Goal: Task Accomplishment & Management: Use online tool/utility

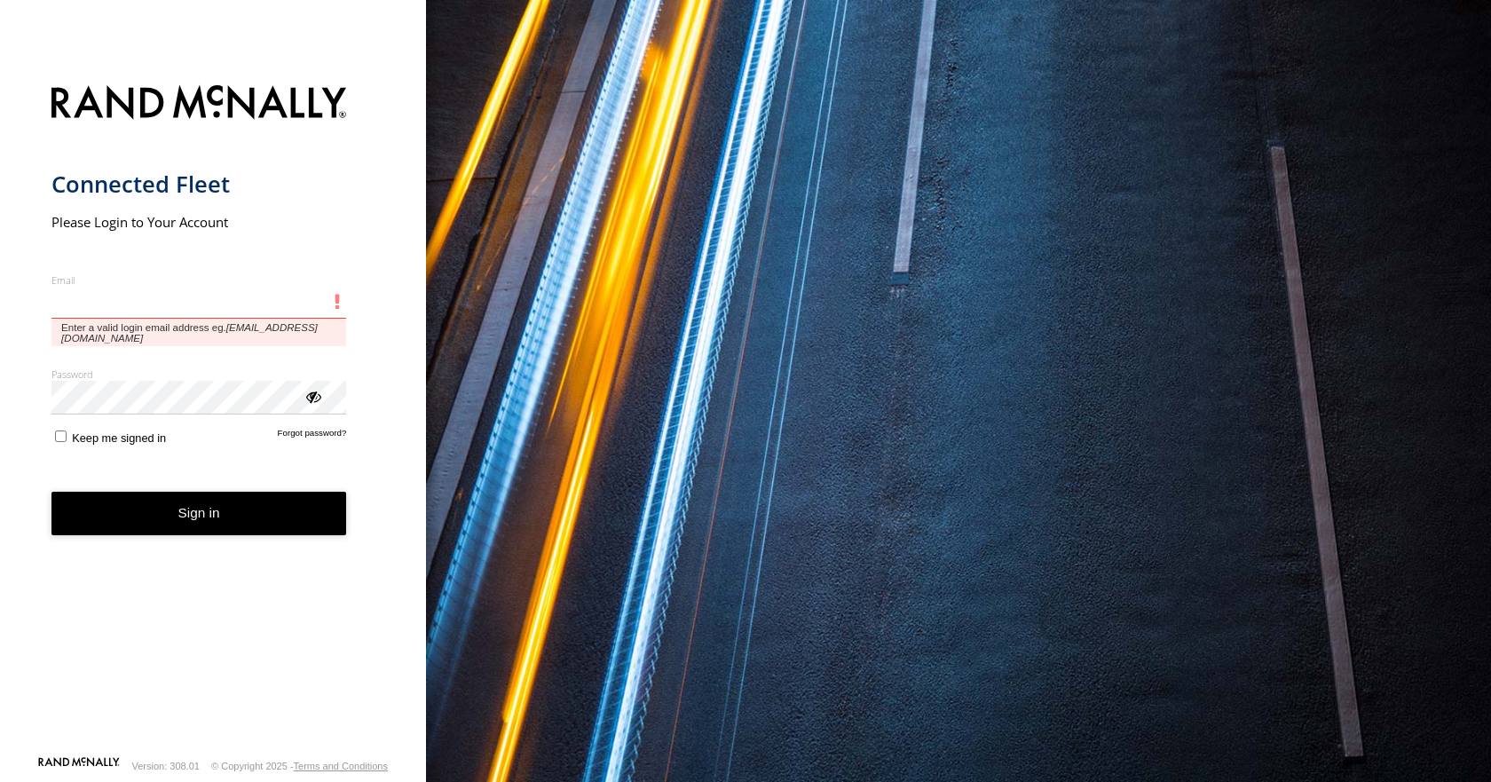
type input "**********"
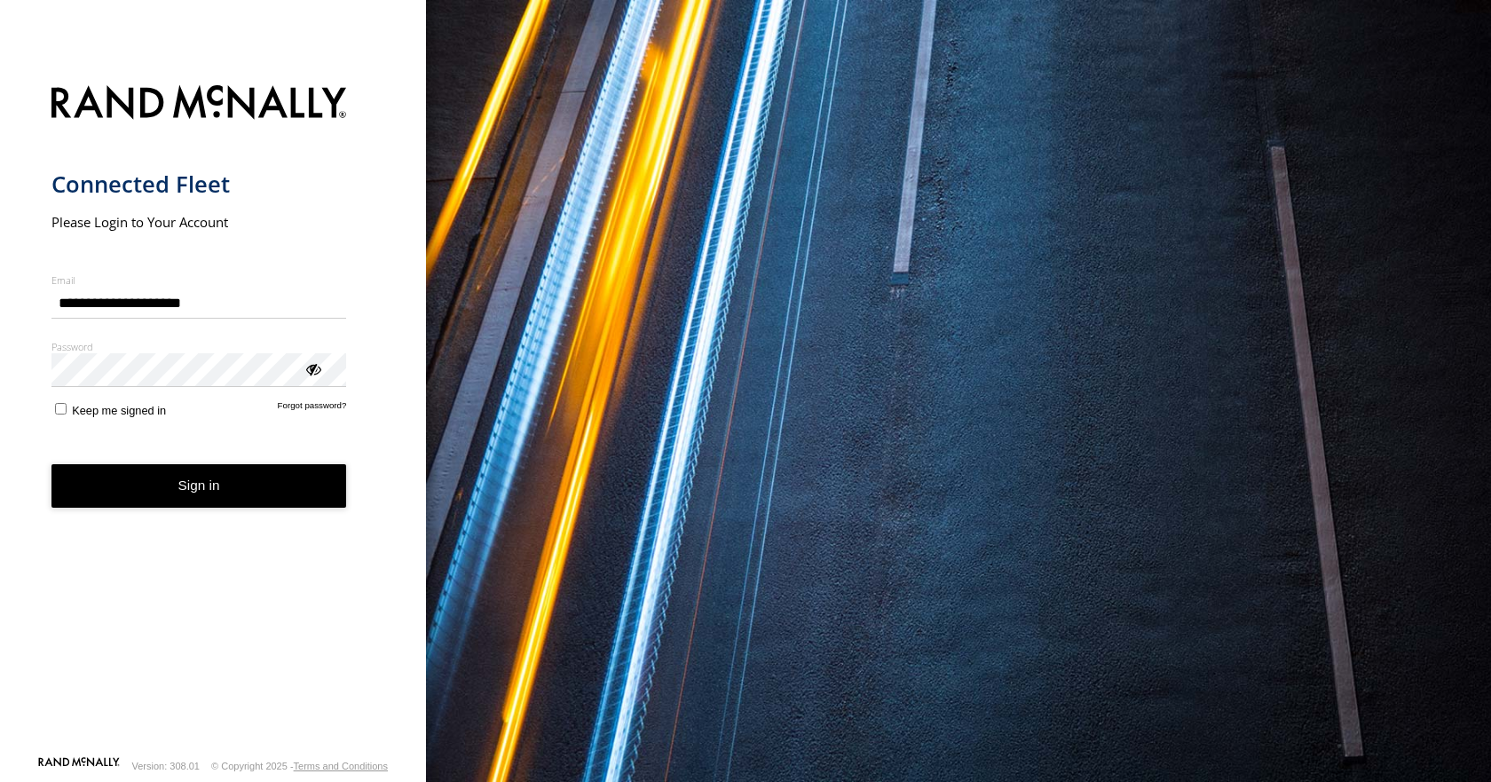
click at [201, 502] on button "Sign in" at bounding box center [199, 485] width 296 height 43
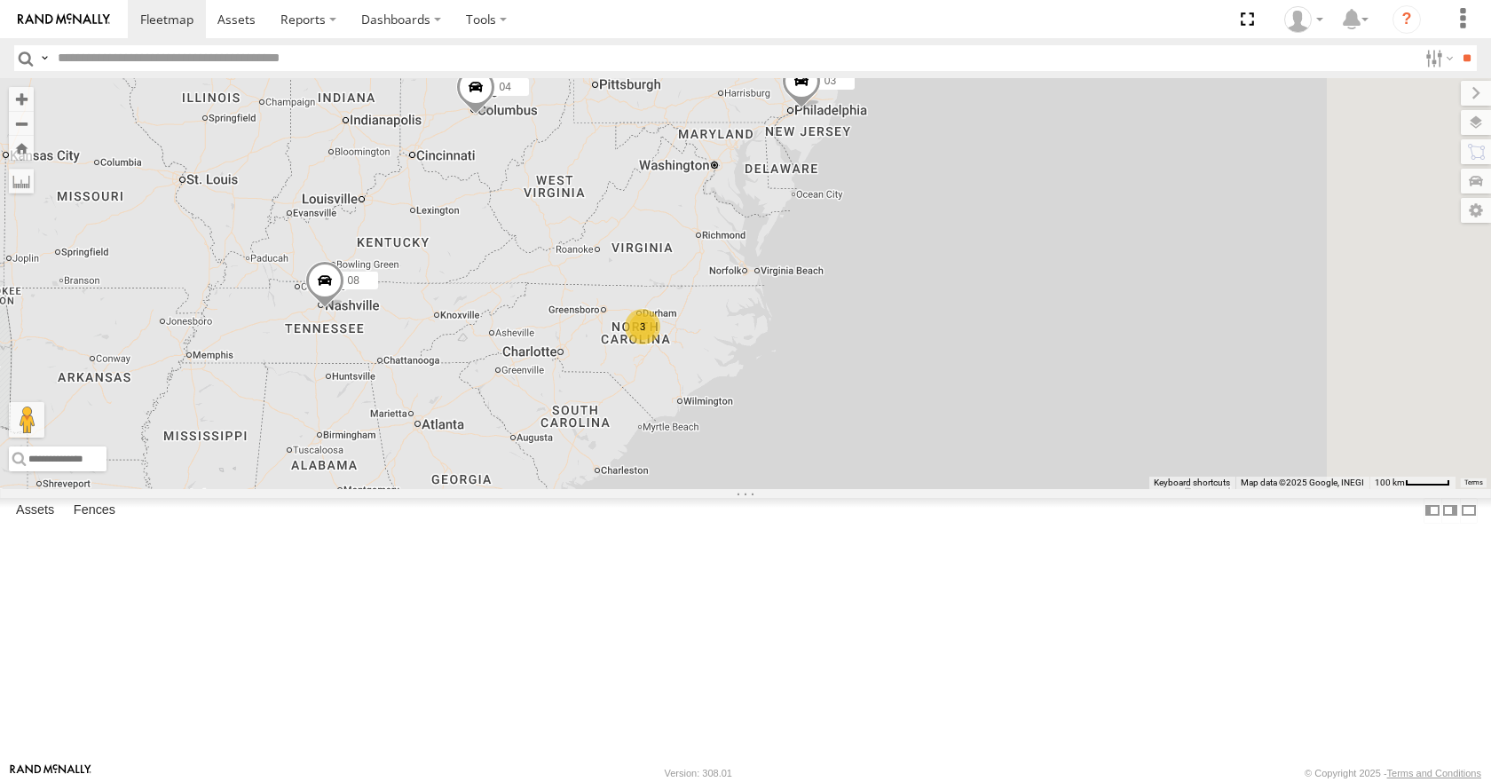
drag, startPoint x: 1053, startPoint y: 228, endPoint x: 933, endPoint y: 231, distance: 119.9
click at [933, 231] on div "14 35 3 08 04 11 03" at bounding box center [745, 283] width 1491 height 410
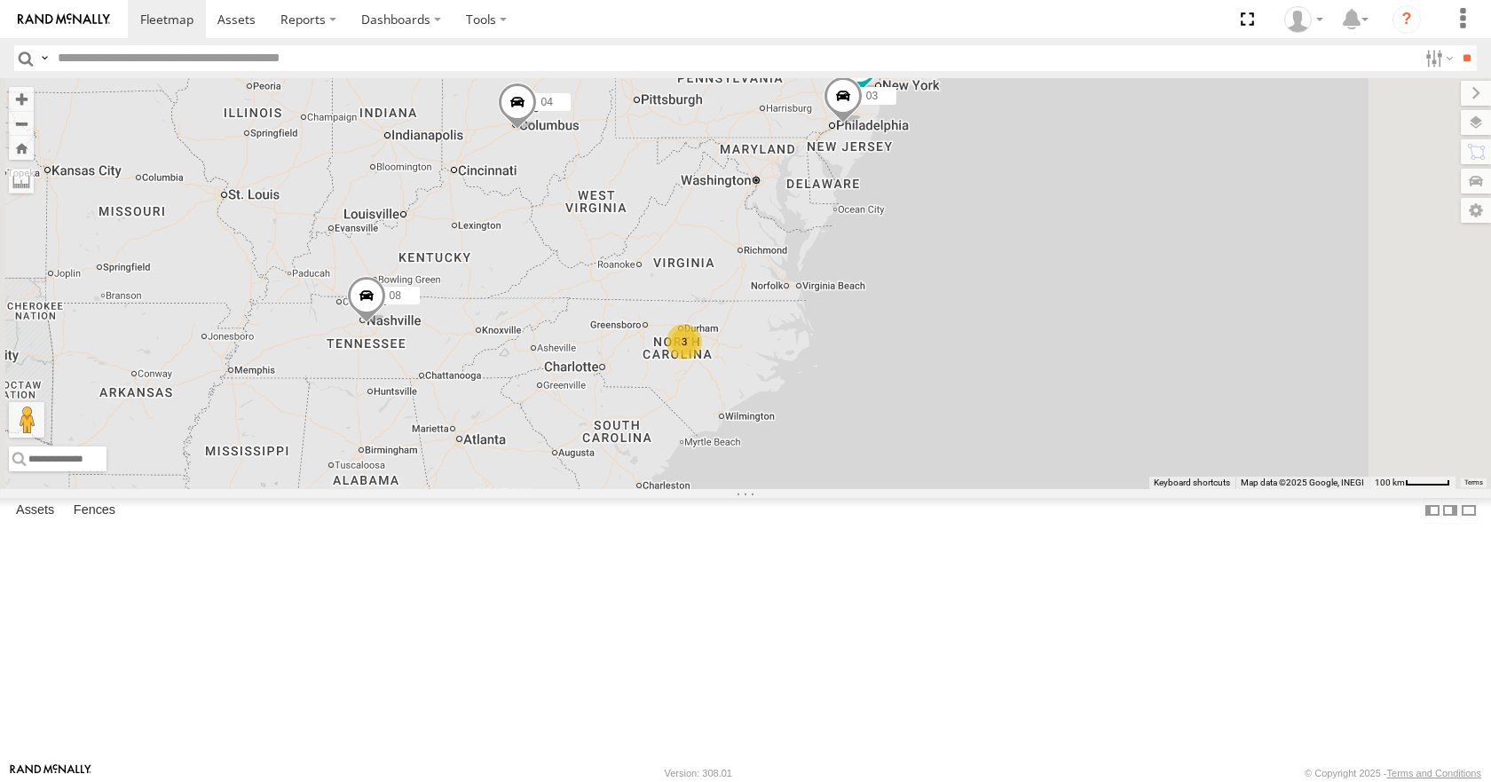
drag, startPoint x: 640, startPoint y: 577, endPoint x: 685, endPoint y: 588, distance: 46.5
click at [685, 488] on div "14 35 3 08 04 11 03" at bounding box center [745, 283] width 1491 height 410
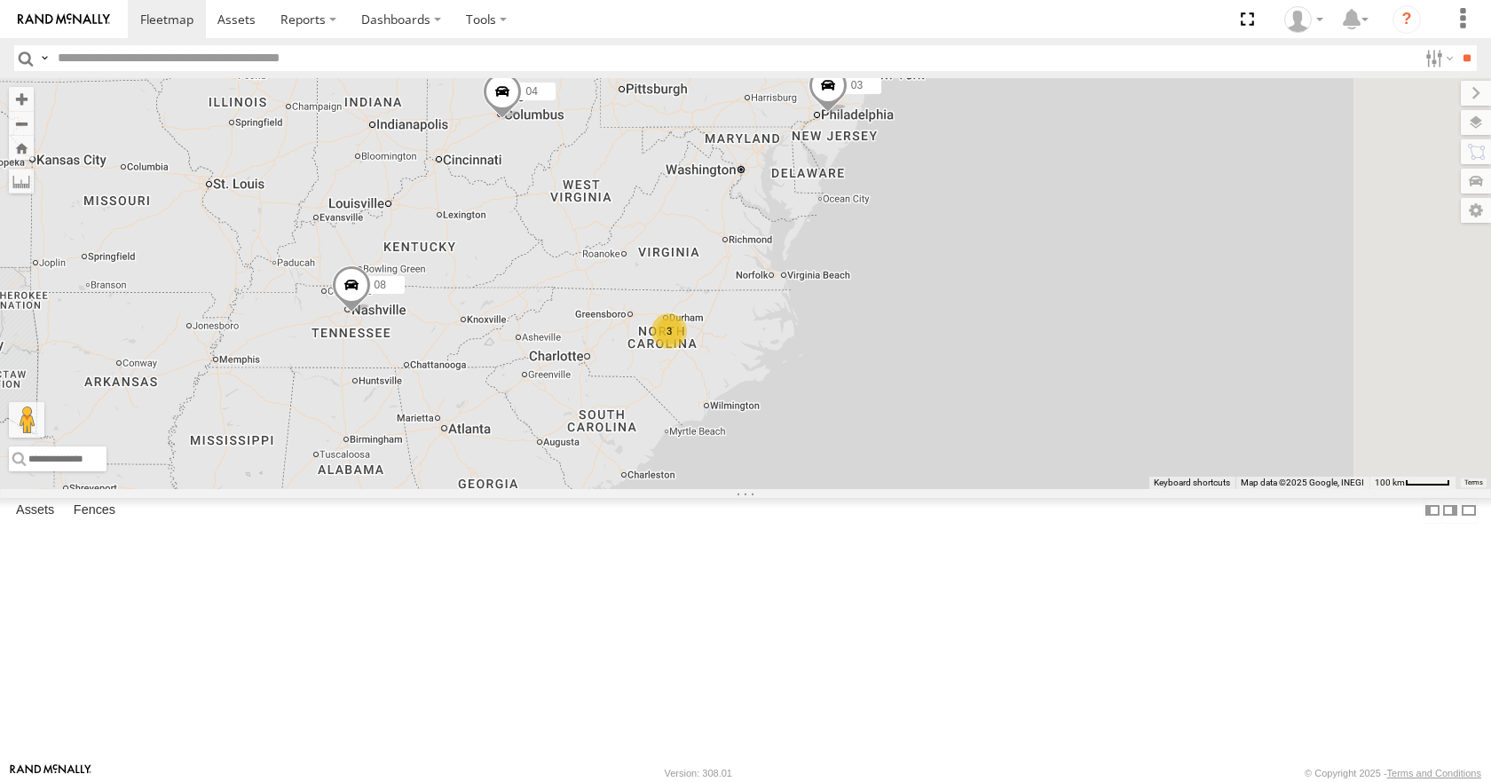
drag, startPoint x: 1003, startPoint y: 209, endPoint x: 979, endPoint y: 191, distance: 29.8
click at [979, 191] on div "14 35 3 08 04 11 03" at bounding box center [745, 283] width 1491 height 410
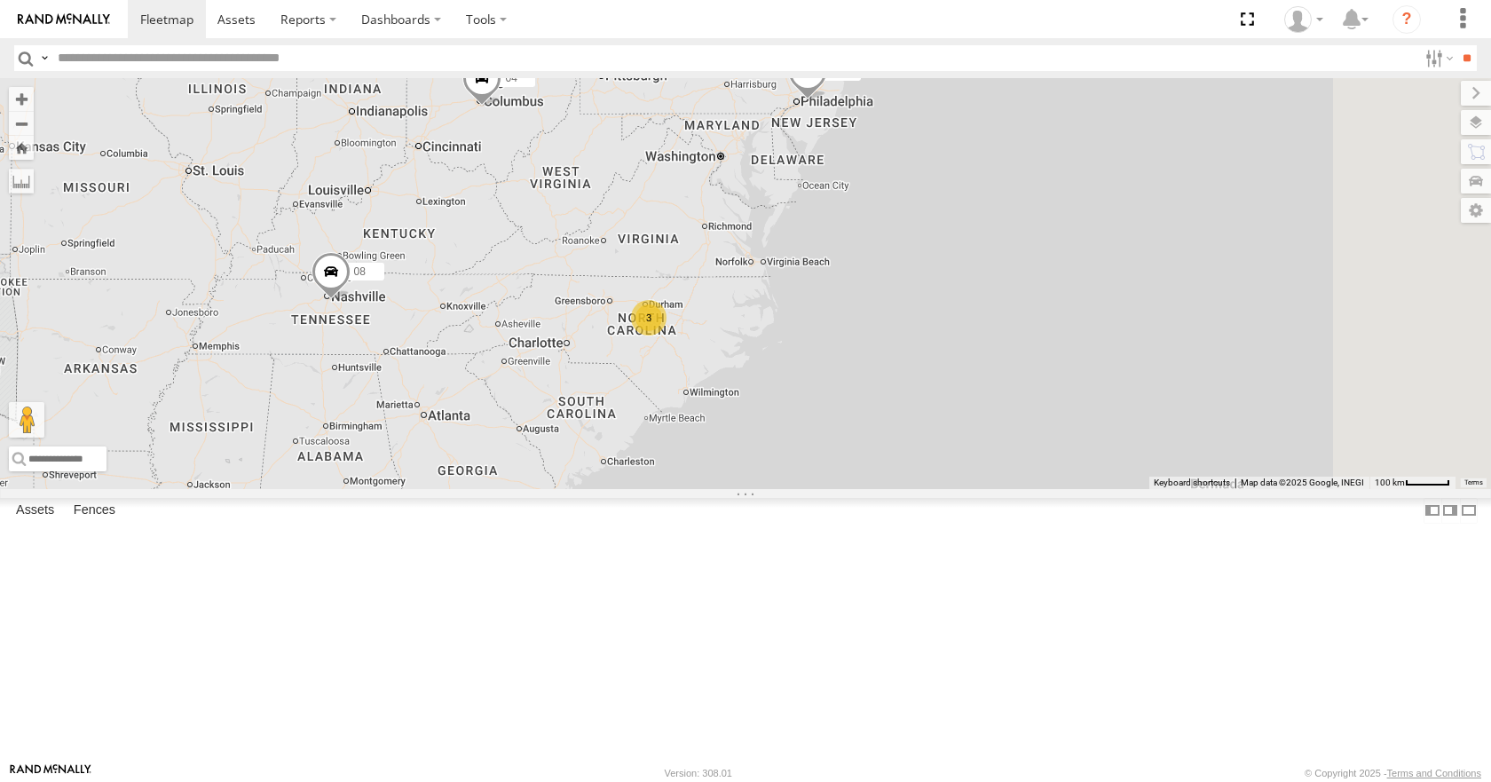
drag, startPoint x: 970, startPoint y: 171, endPoint x: 954, endPoint y: 165, distance: 17.1
click at [954, 165] on div "14 35 3 08 04 11 03" at bounding box center [745, 283] width 1491 height 410
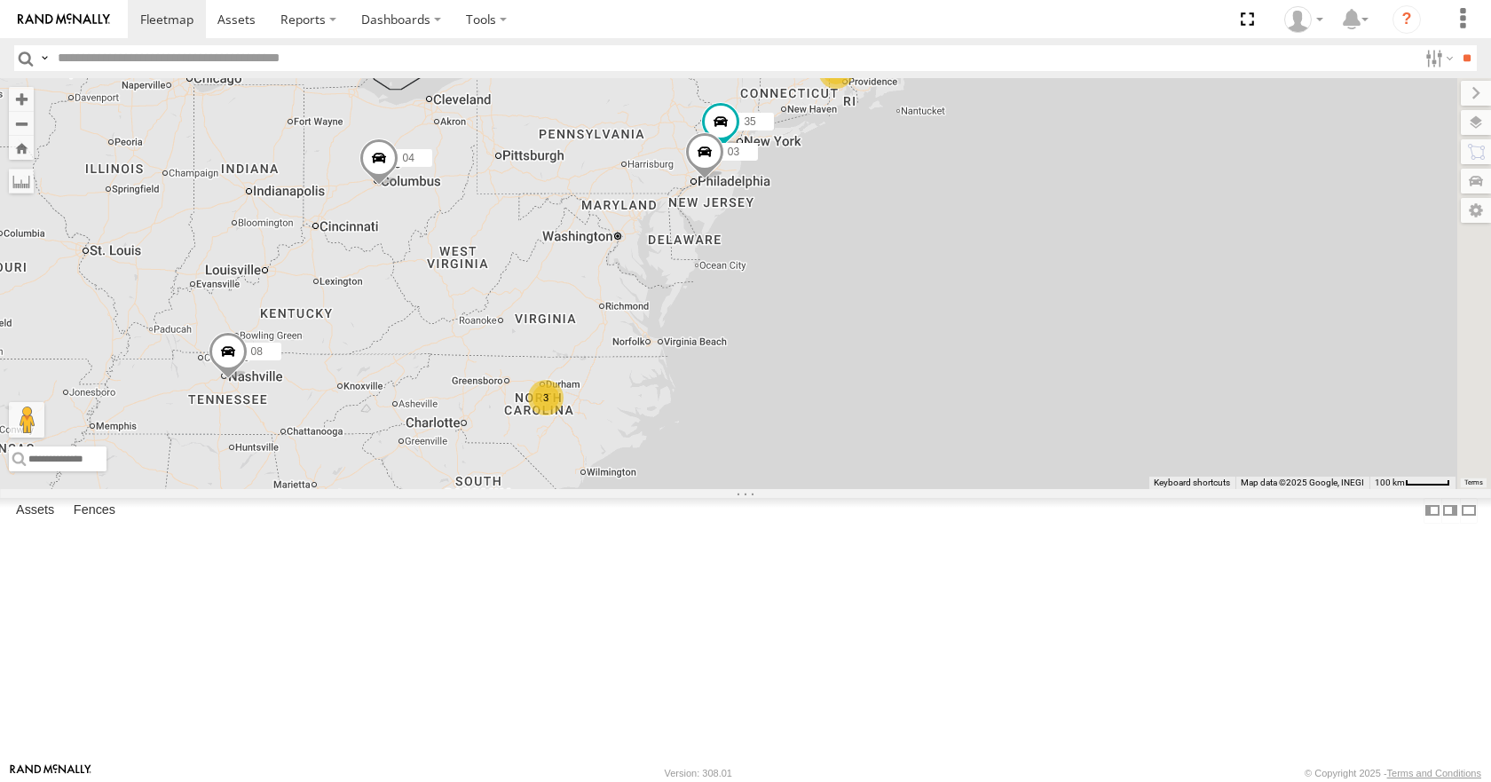
drag, startPoint x: 1133, startPoint y: 190, endPoint x: 1028, endPoint y: 271, distance: 132.3
click at [1028, 271] on div "14 35 3 08 04 11 03" at bounding box center [745, 283] width 1491 height 410
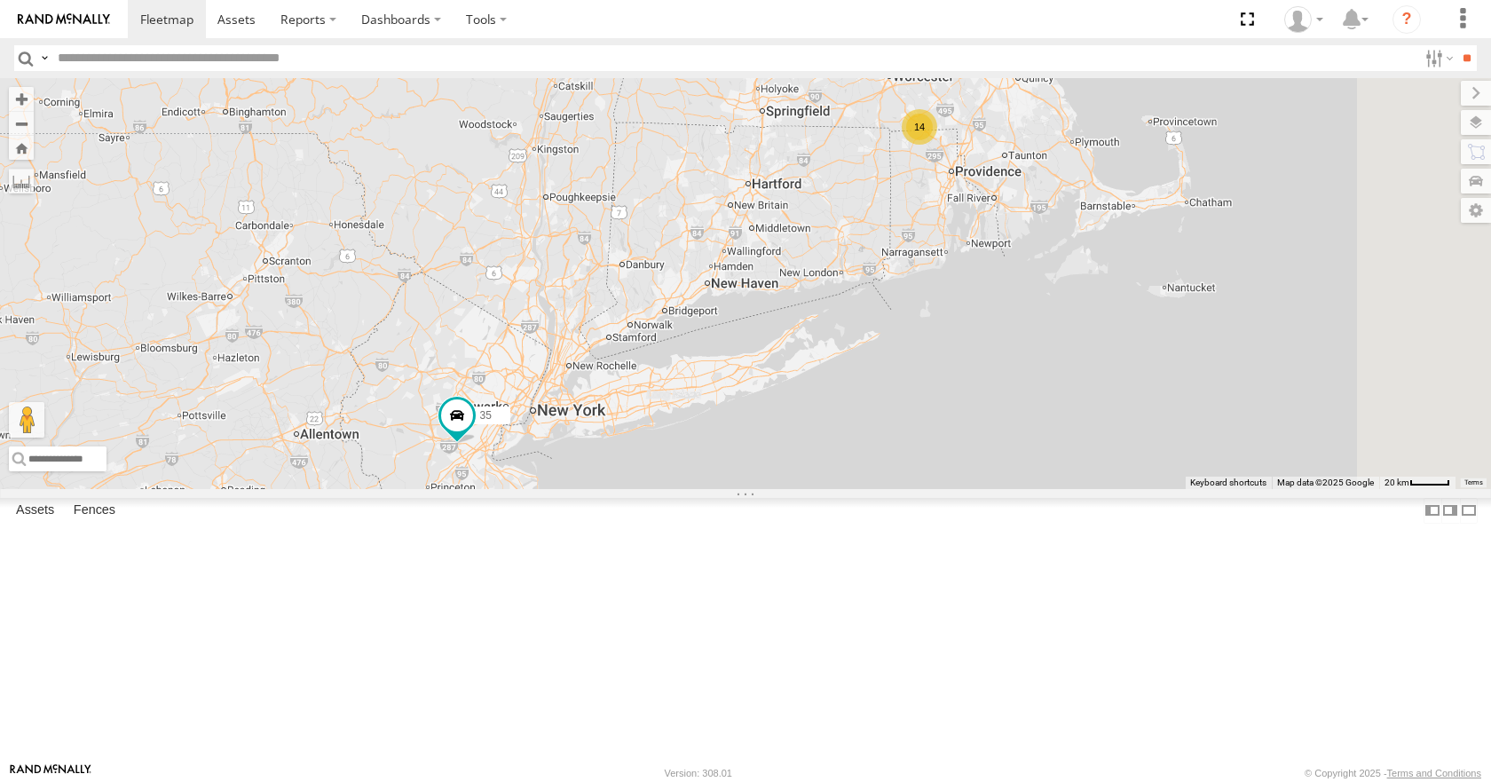
drag, startPoint x: 1022, startPoint y: 194, endPoint x: 936, endPoint y: 309, distance: 142.7
click at [936, 309] on div "35 08 04 11 03 14" at bounding box center [745, 283] width 1491 height 410
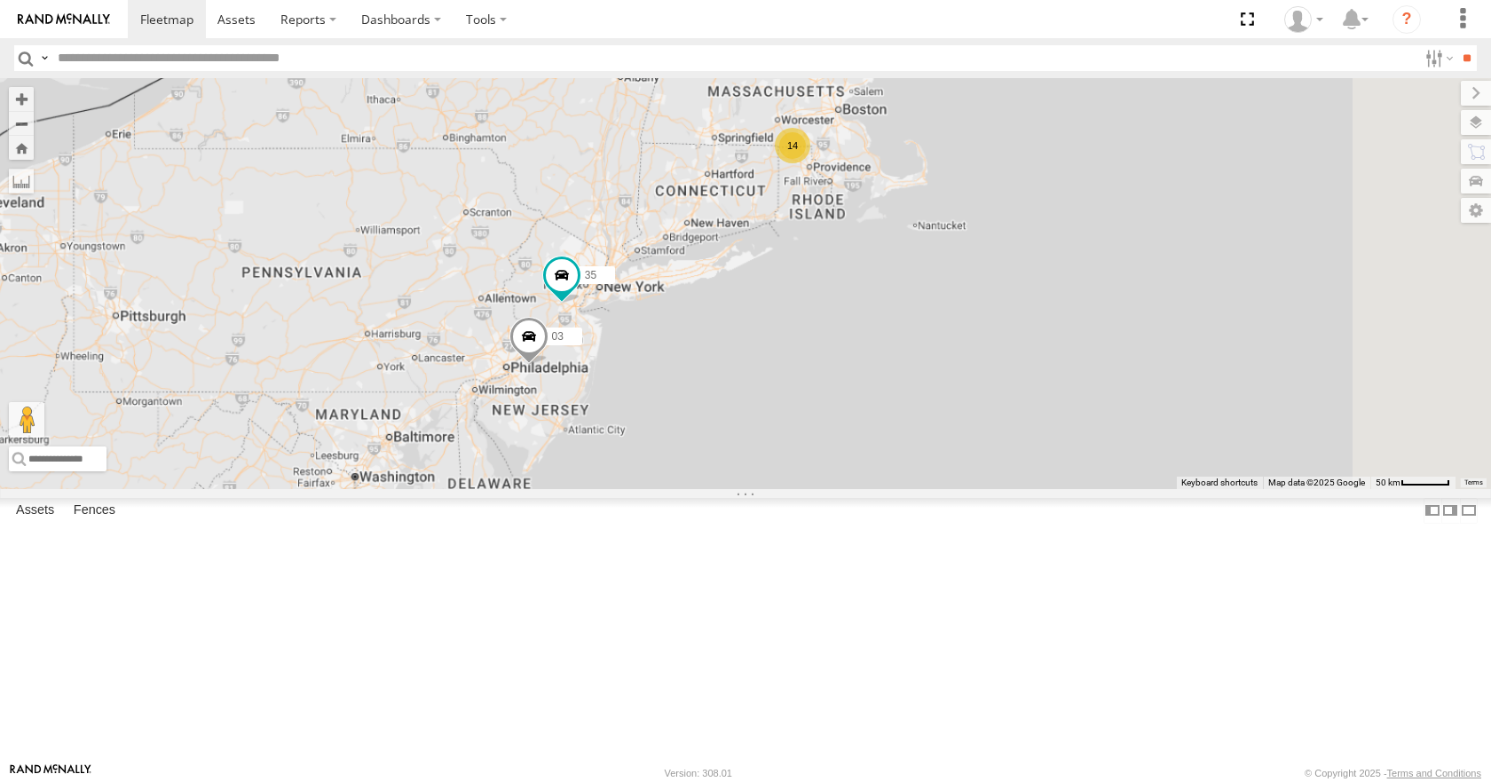
drag, startPoint x: 936, startPoint y: 309, endPoint x: 898, endPoint y: 298, distance: 39.6
click at [898, 298] on div "35 08 04 11 03 14" at bounding box center [745, 283] width 1491 height 410
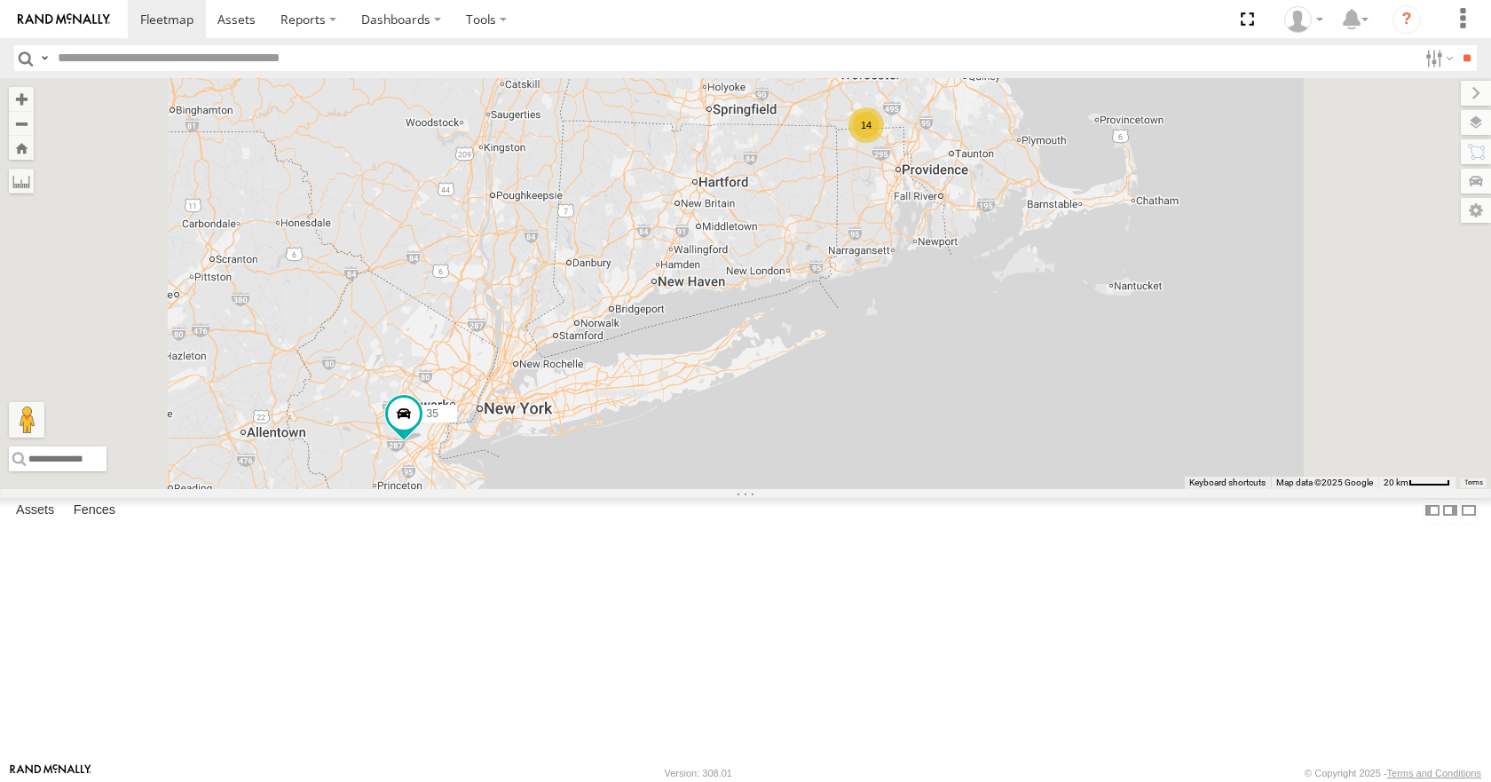
drag, startPoint x: 973, startPoint y: 204, endPoint x: 1010, endPoint y: 201, distance: 37.4
click at [1010, 201] on div "35 08 04 11 03 14" at bounding box center [745, 283] width 1491 height 410
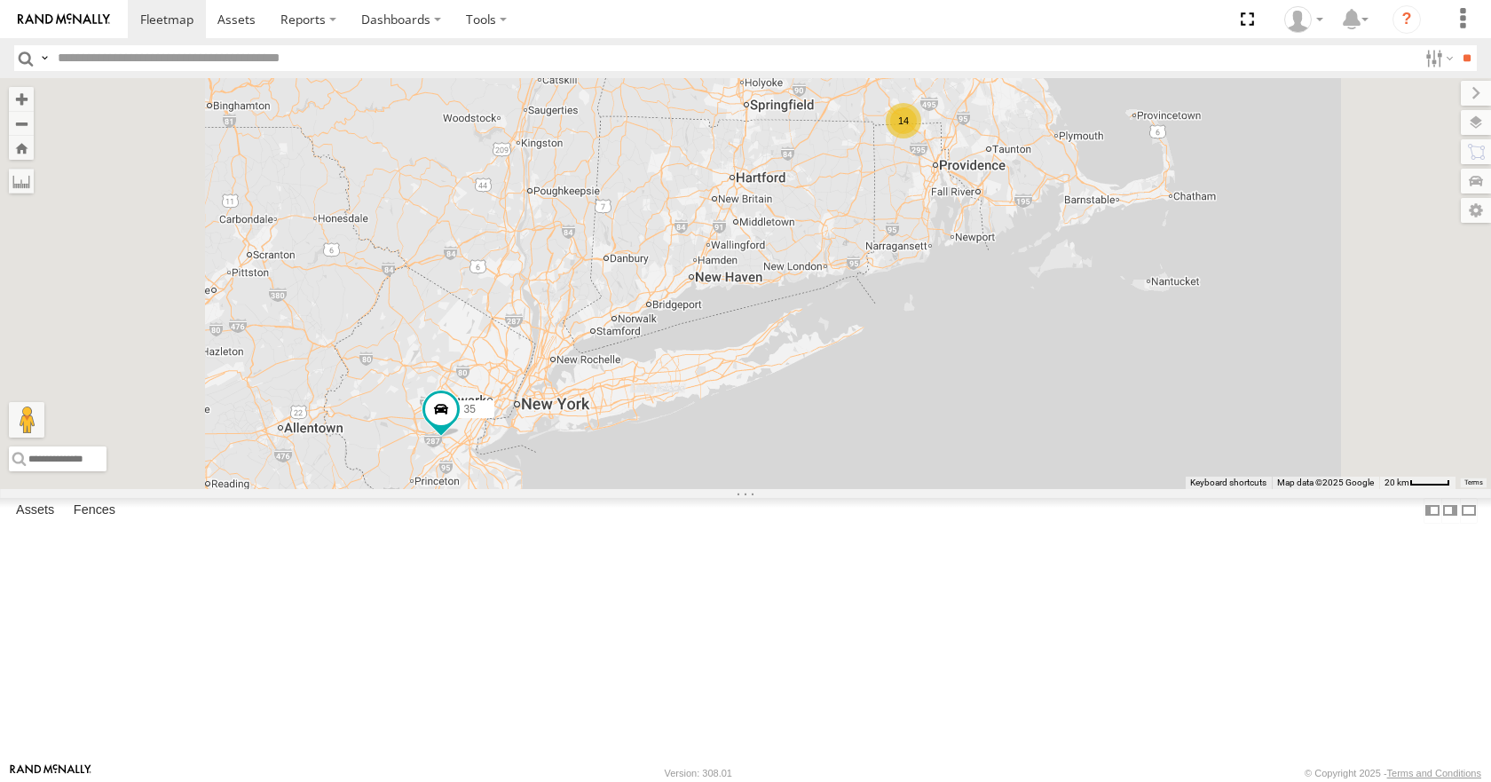
drag, startPoint x: 1006, startPoint y: 160, endPoint x: 1031, endPoint y: 165, distance: 25.4
click at [1031, 165] on div "35 08 04 11 03 14" at bounding box center [745, 283] width 1491 height 410
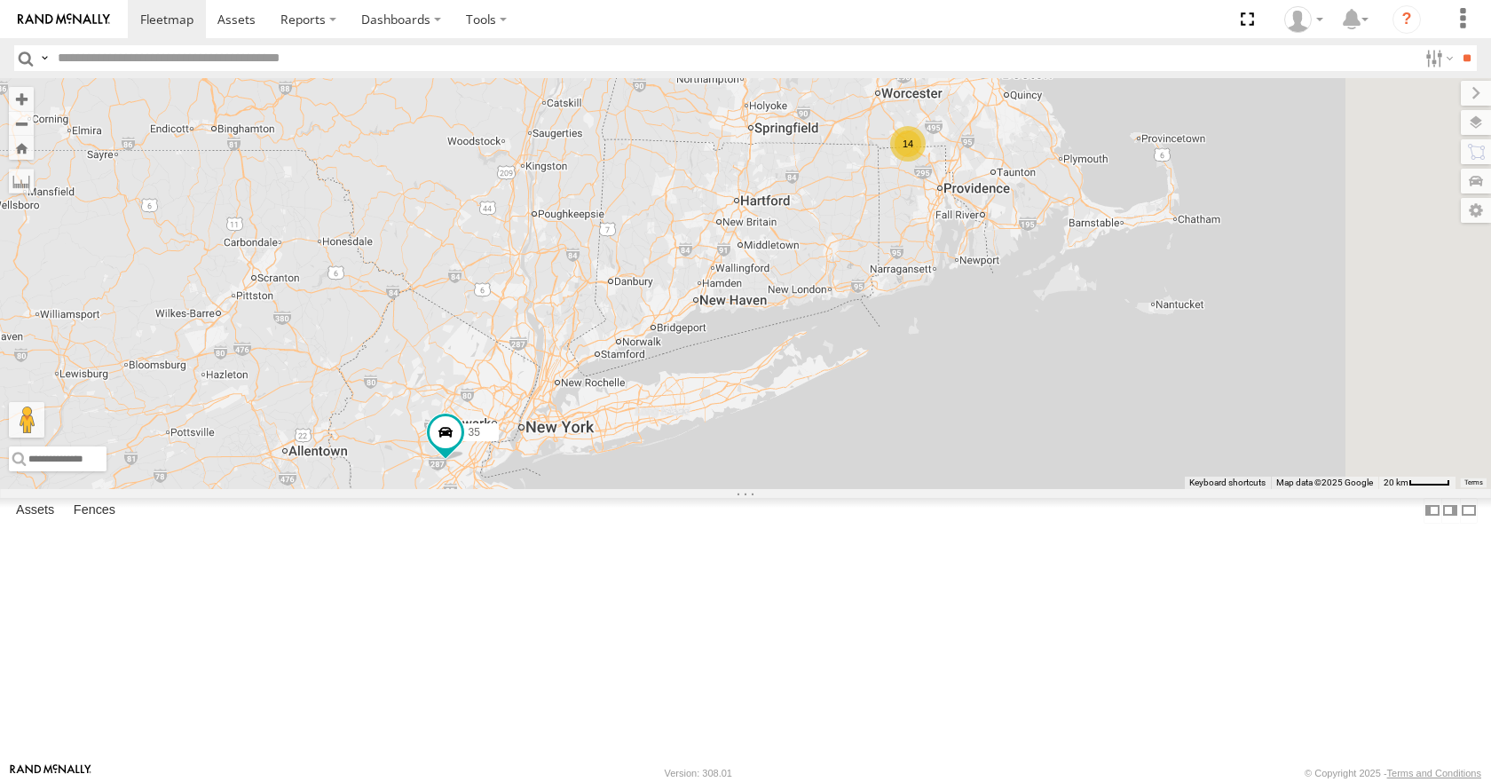
drag, startPoint x: 1030, startPoint y: 128, endPoint x: 999, endPoint y: 146, distance: 35.0
click at [999, 146] on div "35 08 04 11 03 14" at bounding box center [745, 283] width 1491 height 410
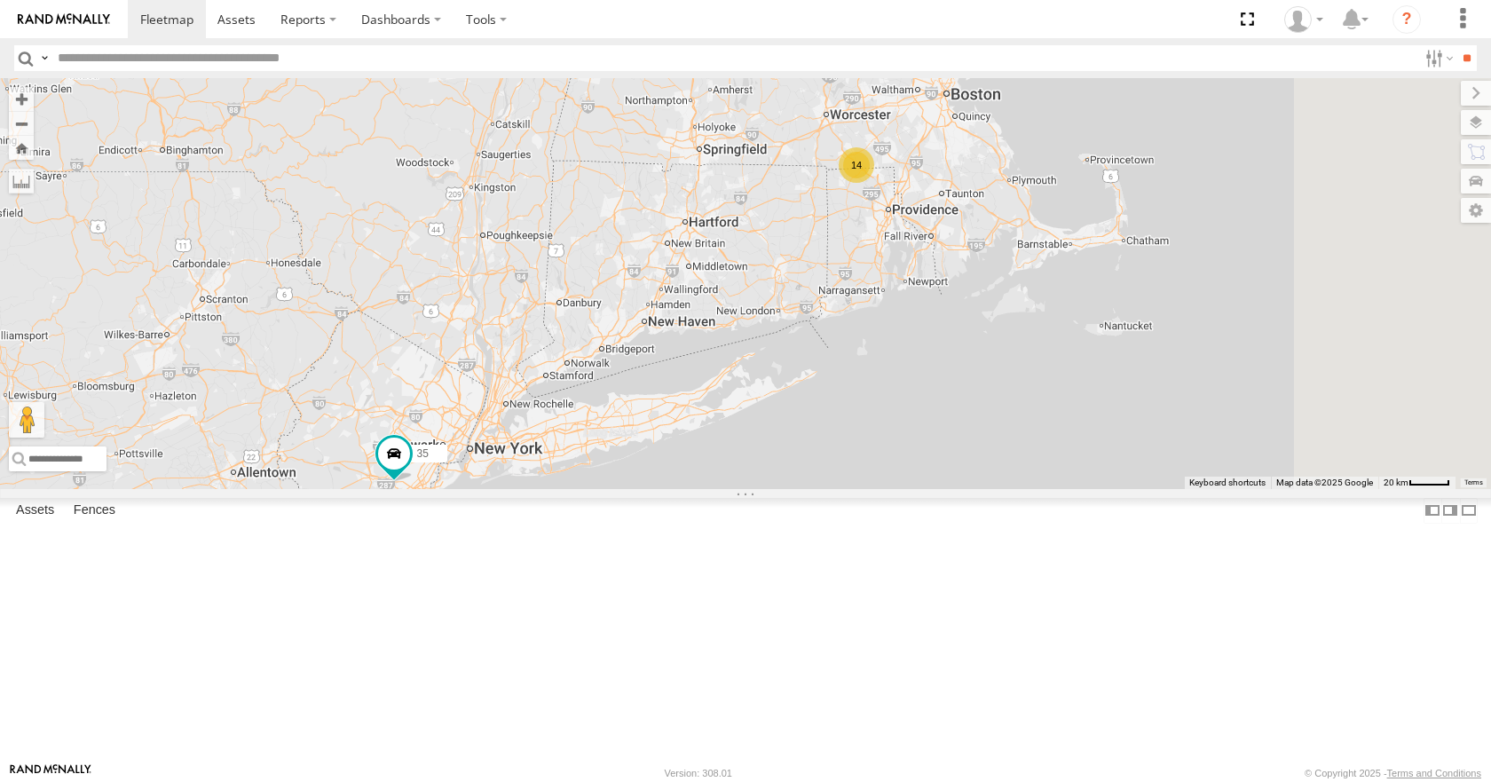
drag, startPoint x: 1228, startPoint y: 99, endPoint x: 1181, endPoint y: 118, distance: 50.6
click at [1181, 118] on div "35 08 04 11 03 14" at bounding box center [745, 283] width 1491 height 410
drag, startPoint x: 1125, startPoint y: 116, endPoint x: 1101, endPoint y: 118, distance: 24.0
click at [1101, 118] on div "35 08 04 11 03 14" at bounding box center [745, 283] width 1491 height 410
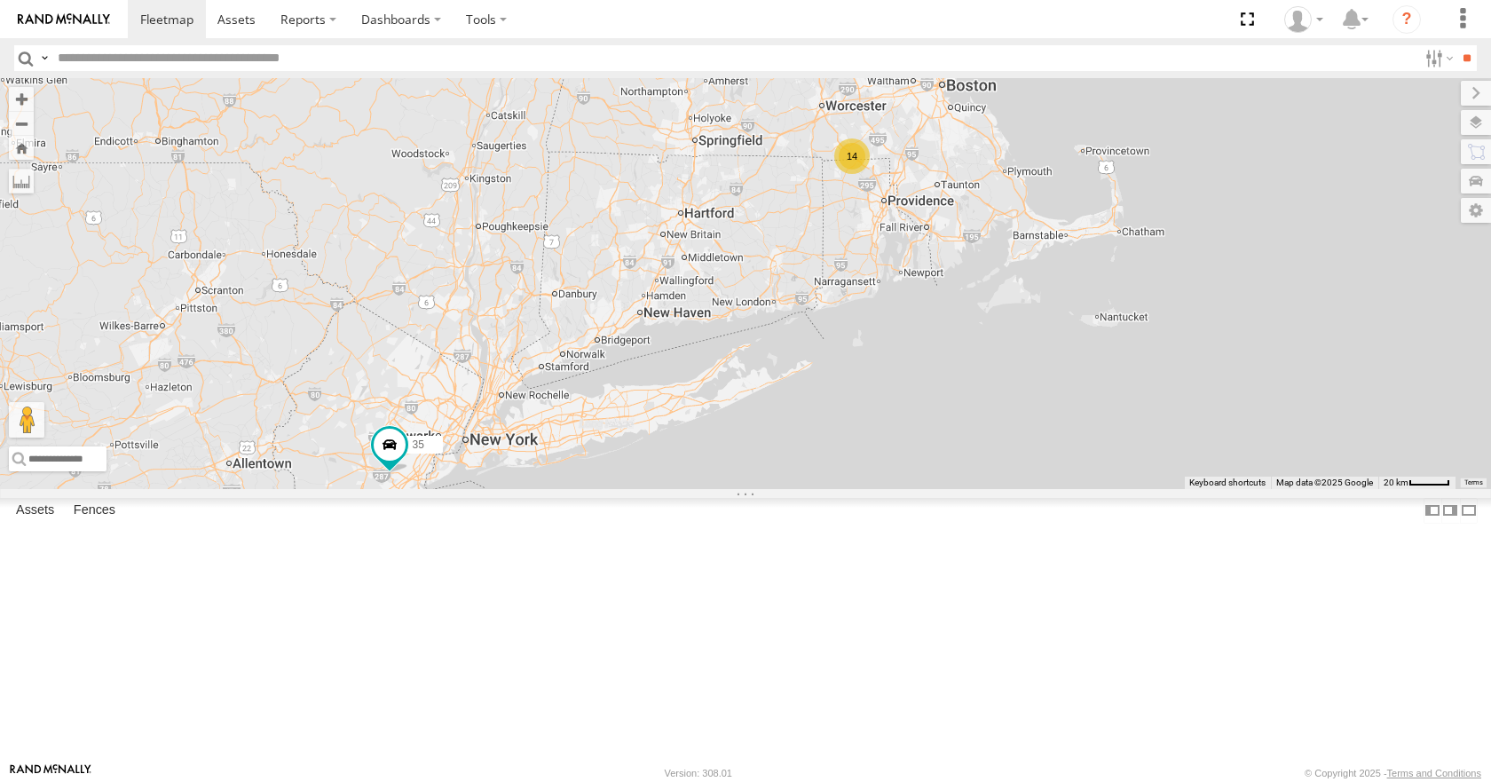
drag, startPoint x: 1088, startPoint y: 121, endPoint x: 1122, endPoint y: 107, distance: 36.3
click at [1122, 107] on div "35 08 04 11 03 14" at bounding box center [745, 283] width 1491 height 410
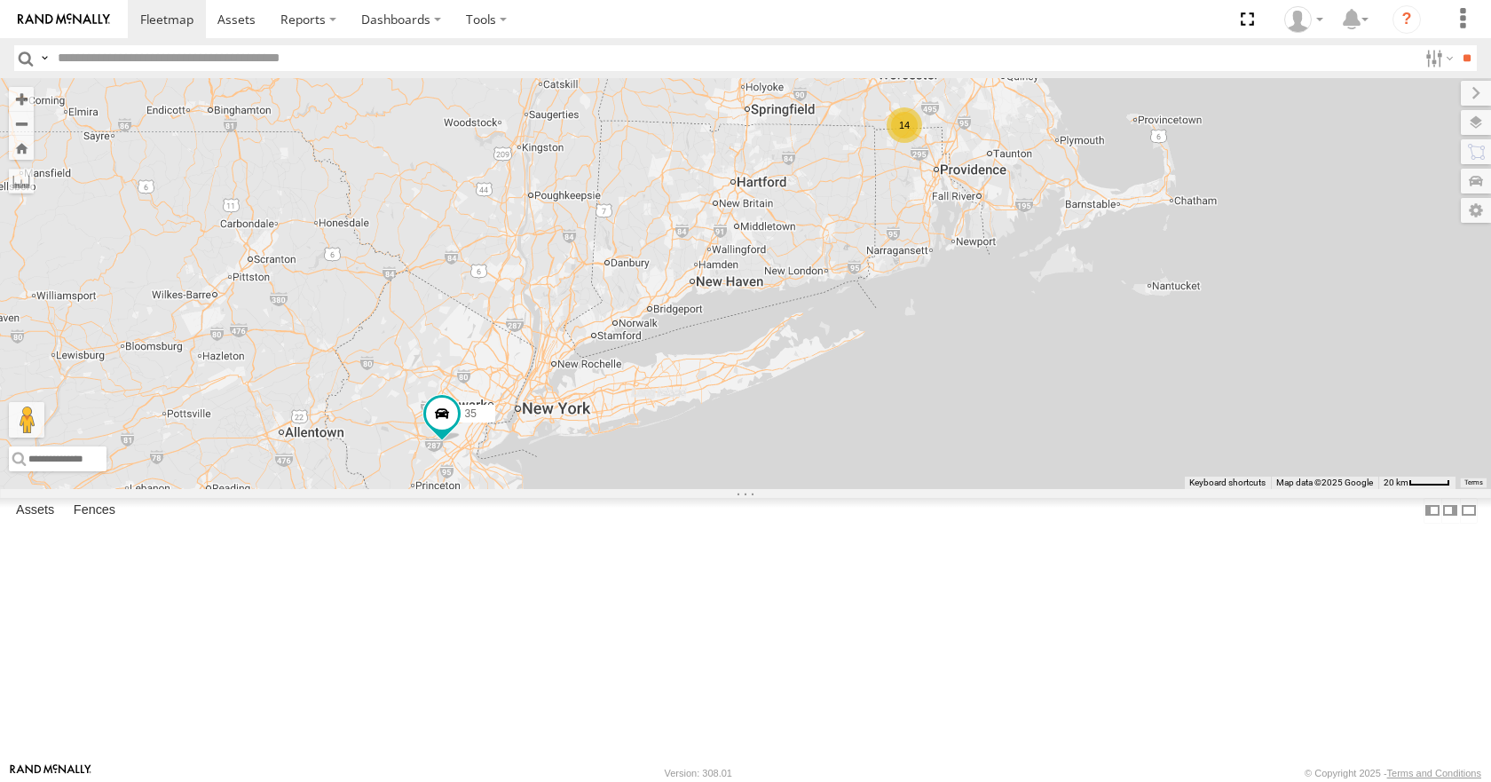
drag, startPoint x: 1118, startPoint y: 111, endPoint x: 1177, endPoint y: 76, distance: 68.0
click at [1177, 76] on body at bounding box center [745, 391] width 1491 height 782
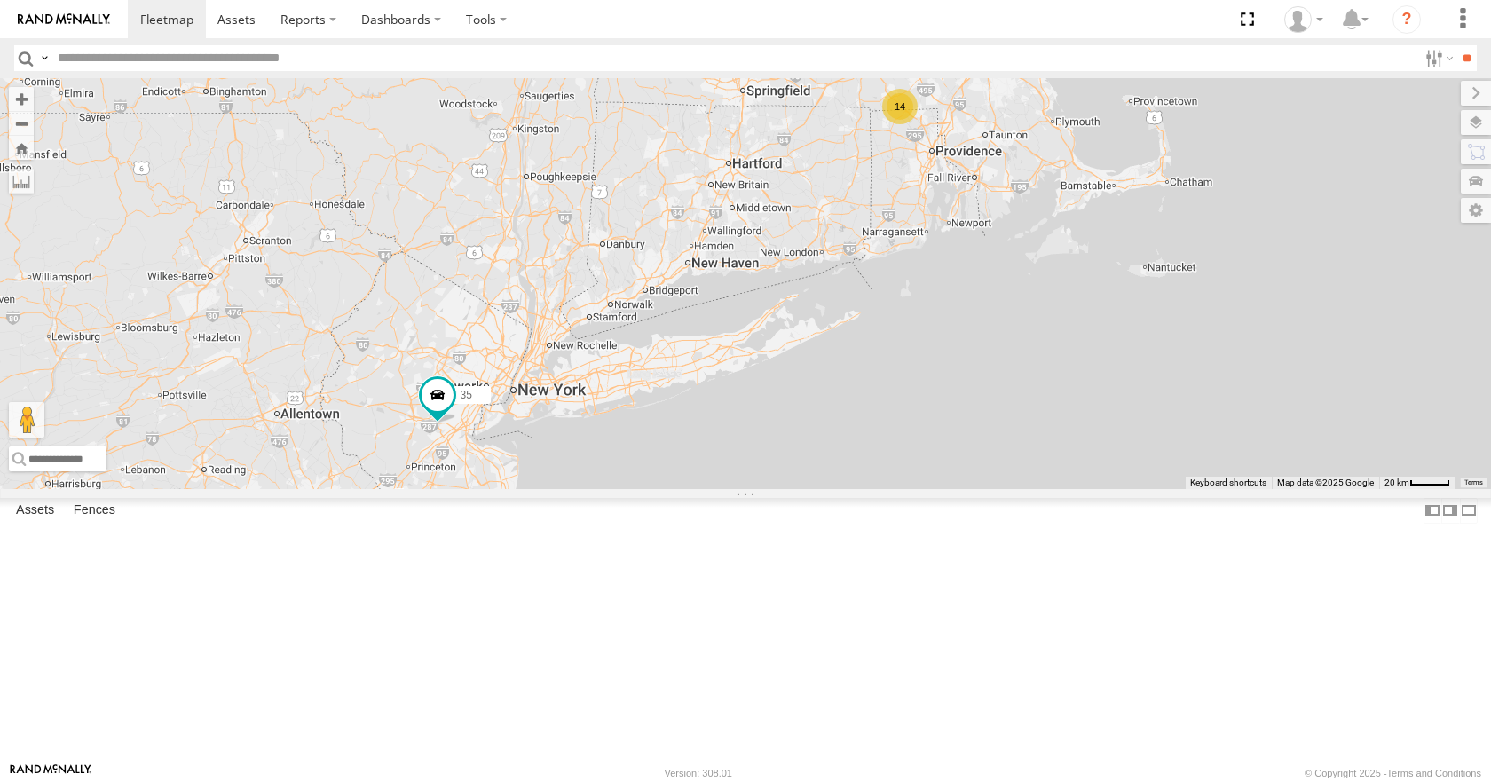
drag, startPoint x: 1052, startPoint y: 225, endPoint x: 1044, endPoint y: 206, distance: 21.1
click at [1044, 206] on div "35 08 04 11 03 14" at bounding box center [745, 283] width 1491 height 410
drag, startPoint x: 1150, startPoint y: 153, endPoint x: 1138, endPoint y: 142, distance: 16.4
click at [1138, 142] on div "35 08 04 11 03 14" at bounding box center [745, 283] width 1491 height 410
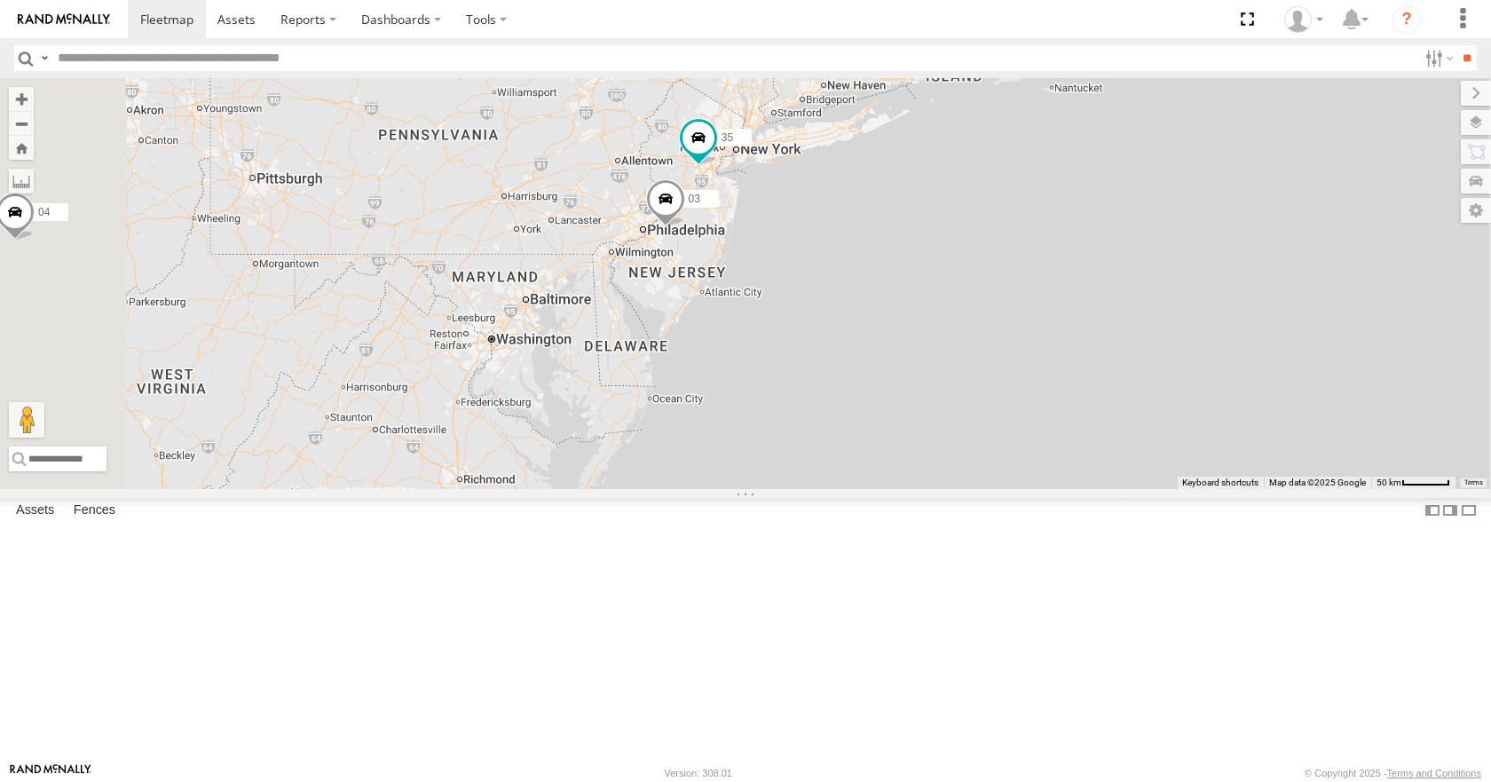
drag, startPoint x: 992, startPoint y: 263, endPoint x: 1076, endPoint y: 170, distance: 124.4
click at [1076, 170] on div "35 08 04 11 03 14" at bounding box center [745, 283] width 1491 height 410
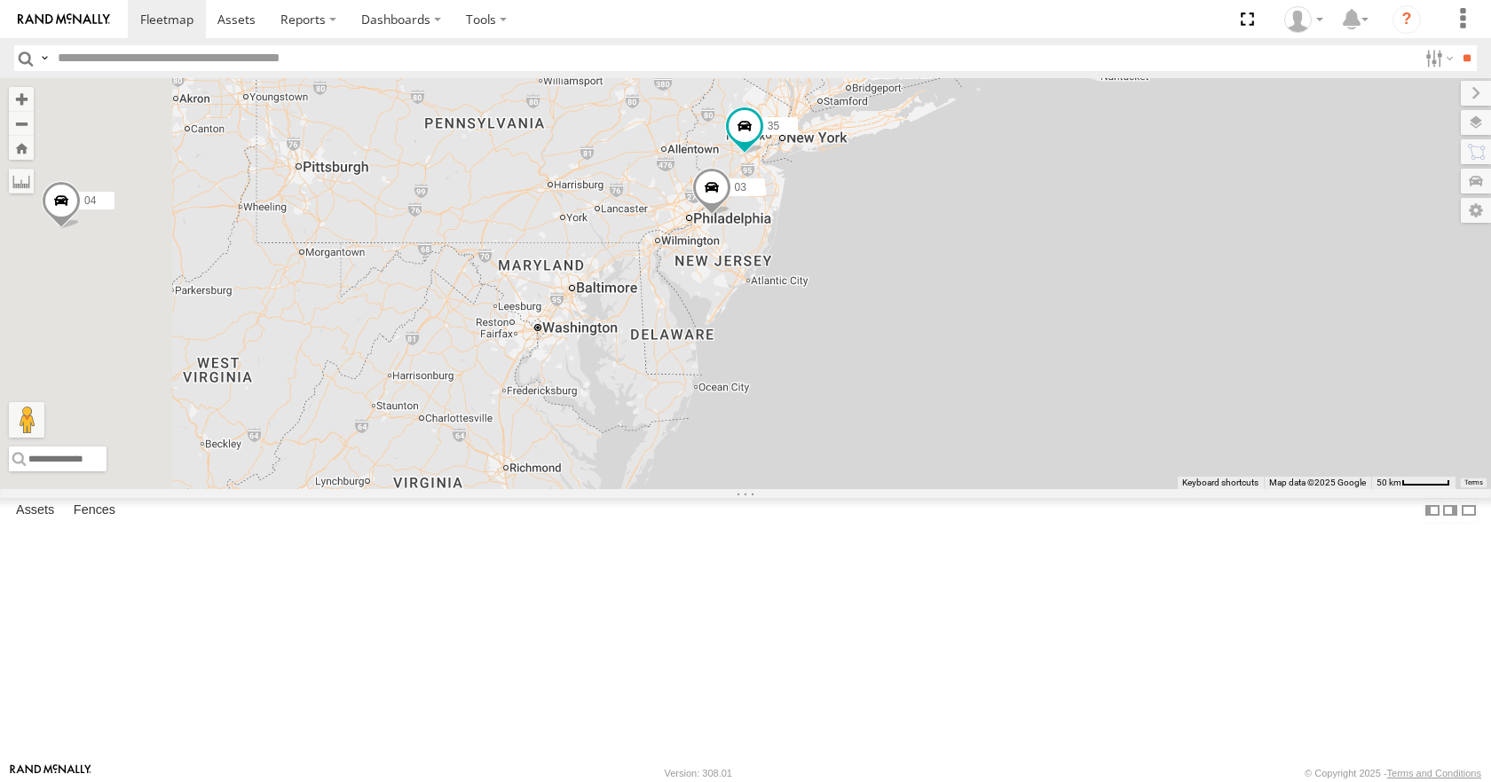
drag, startPoint x: 1104, startPoint y: 120, endPoint x: 1157, endPoint y: 107, distance: 53.8
click at [1157, 107] on div "35 08 04 11 03 14" at bounding box center [745, 283] width 1491 height 410
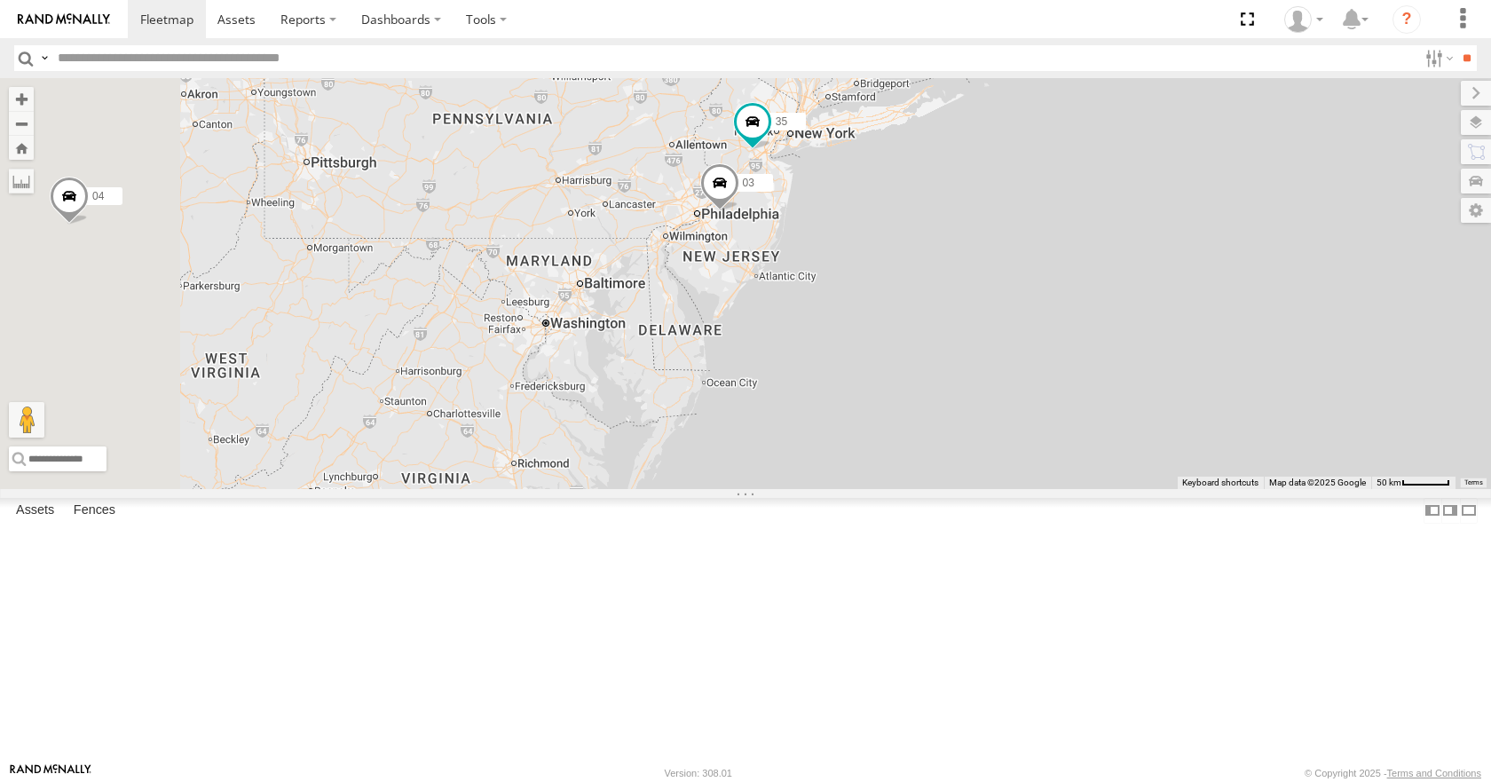
drag, startPoint x: 1238, startPoint y: 98, endPoint x: 1257, endPoint y: 91, distance: 19.6
click at [1257, 91] on div "35 08 04 11 03 14 3" at bounding box center [745, 283] width 1491 height 410
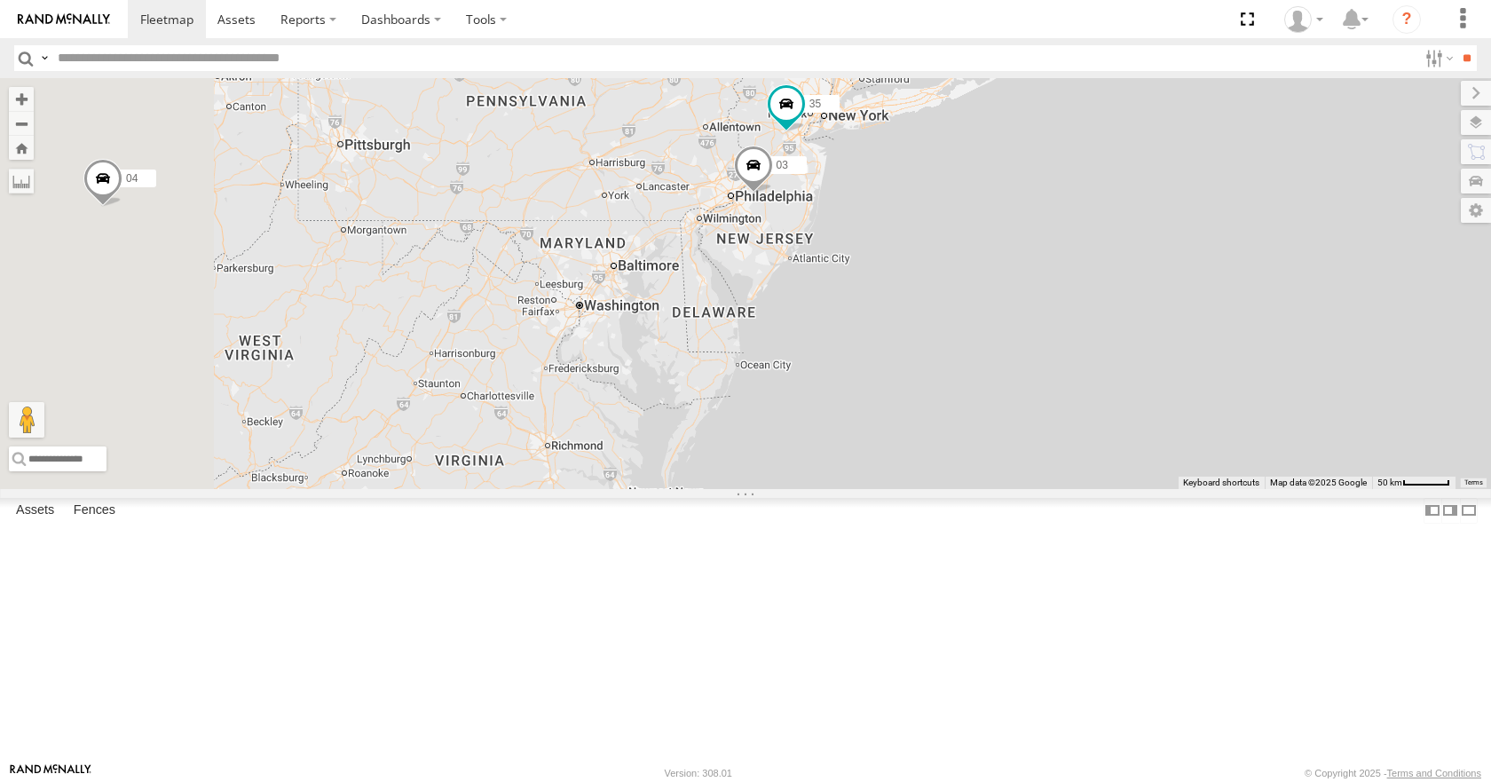
drag, startPoint x: 1275, startPoint y: 141, endPoint x: 1291, endPoint y: 129, distance: 20.9
click at [1291, 129] on div "35 08 04 11 03 14 3" at bounding box center [745, 283] width 1491 height 410
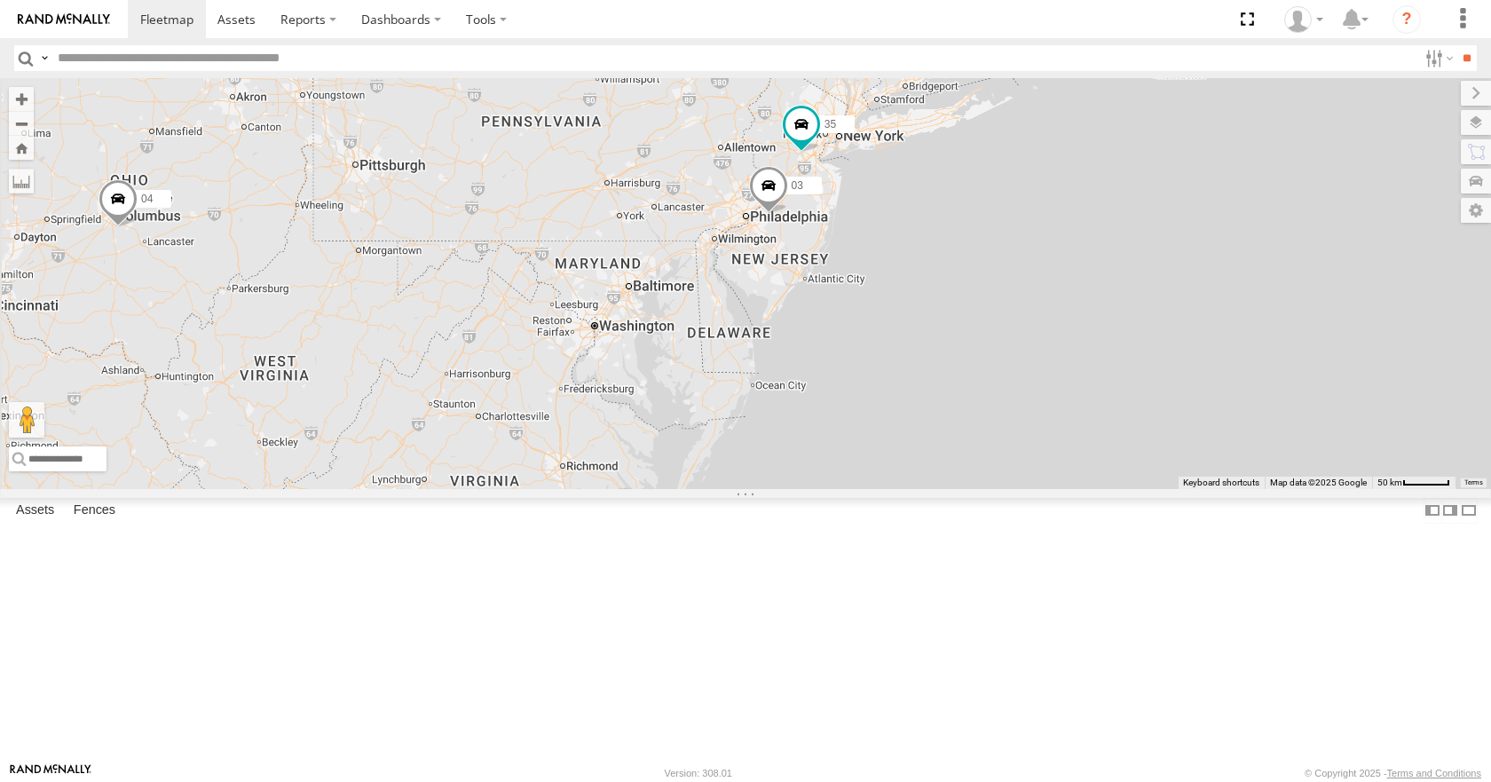
drag, startPoint x: 1270, startPoint y: 166, endPoint x: 1287, endPoint y: 187, distance: 27.2
click at [1287, 187] on div "35 08 04 11 03 14 3" at bounding box center [745, 283] width 1491 height 410
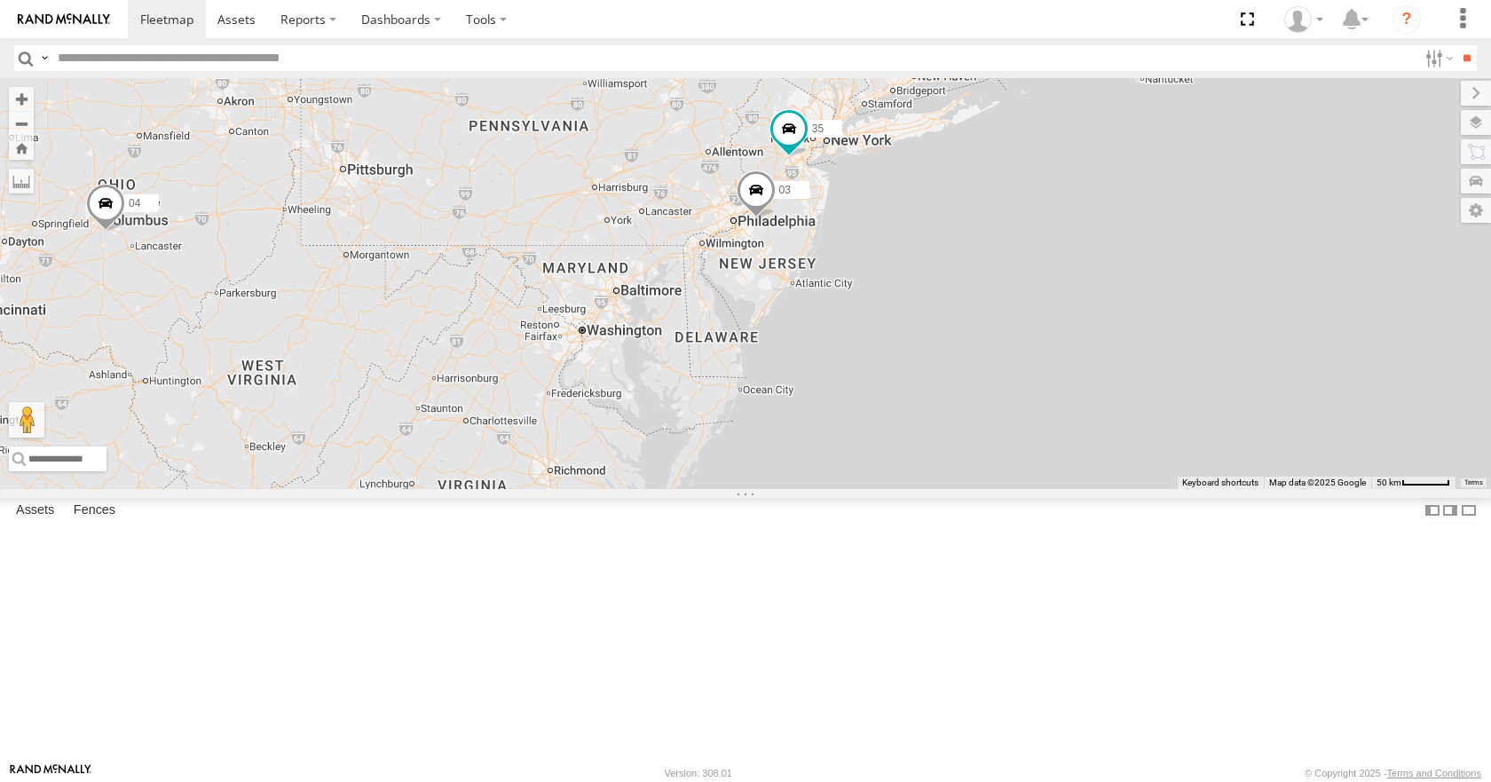
drag, startPoint x: 1281, startPoint y: 196, endPoint x: 1255, endPoint y: 206, distance: 27.5
click at [1255, 206] on div "35 08 04 11 03 14 3" at bounding box center [745, 283] width 1491 height 410
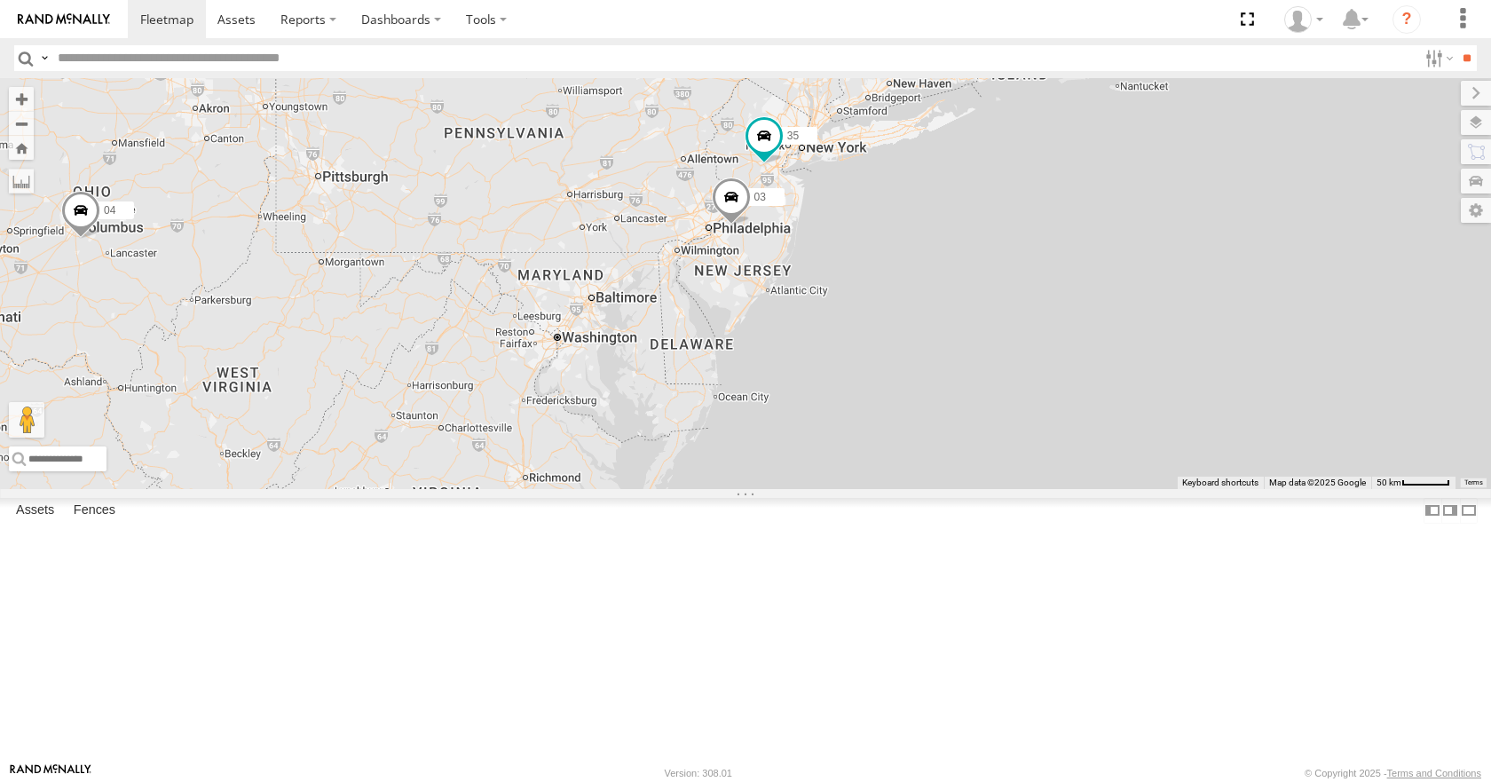
drag, startPoint x: 1255, startPoint y: 196, endPoint x: 1240, endPoint y: 199, distance: 15.3
click at [1240, 199] on div "35 08 04 11 03 14 3" at bounding box center [745, 283] width 1491 height 410
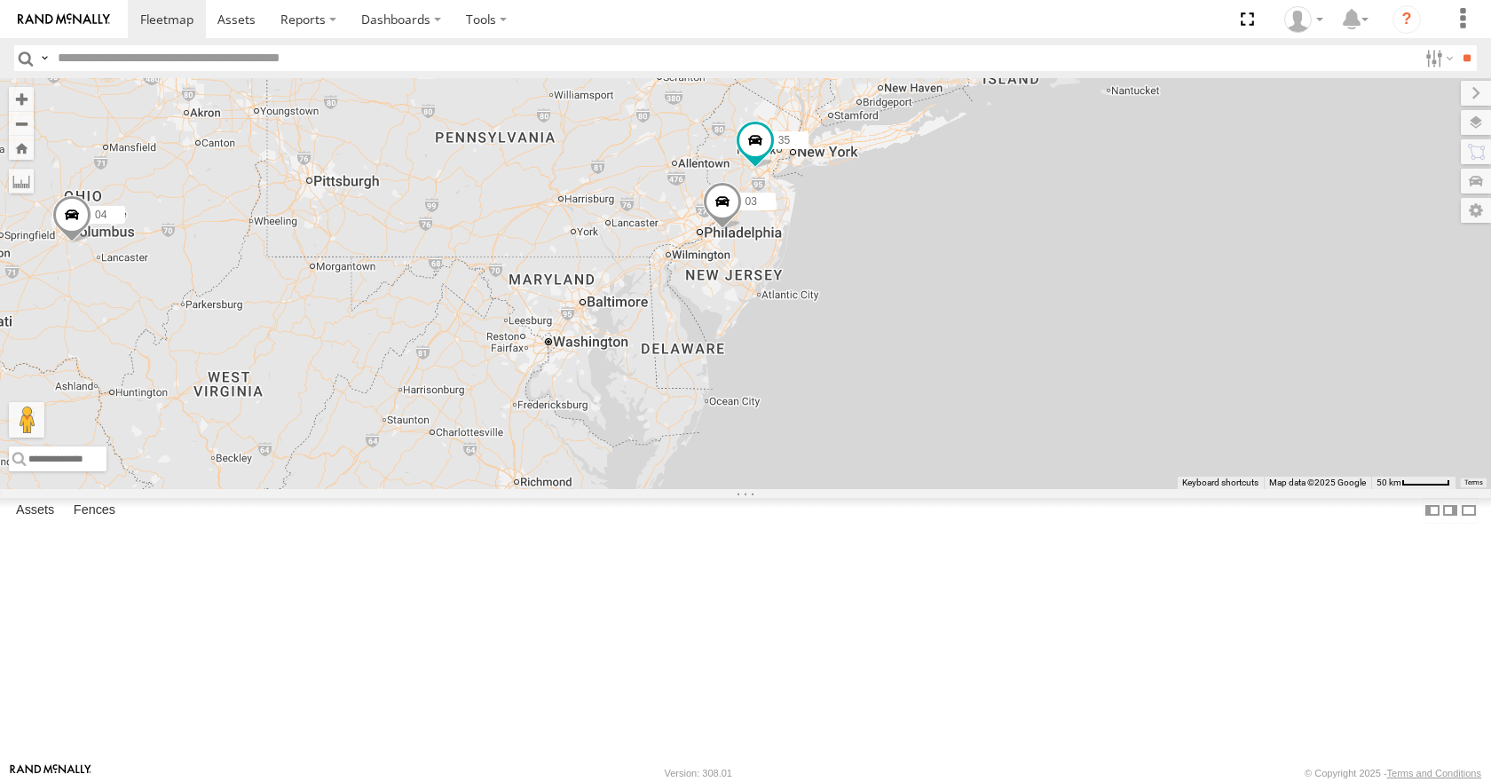
drag, startPoint x: 1239, startPoint y: 206, endPoint x: 1225, endPoint y: 215, distance: 16.7
click at [1225, 215] on div "35 08 04 11 03 14 3" at bounding box center [745, 283] width 1491 height 410
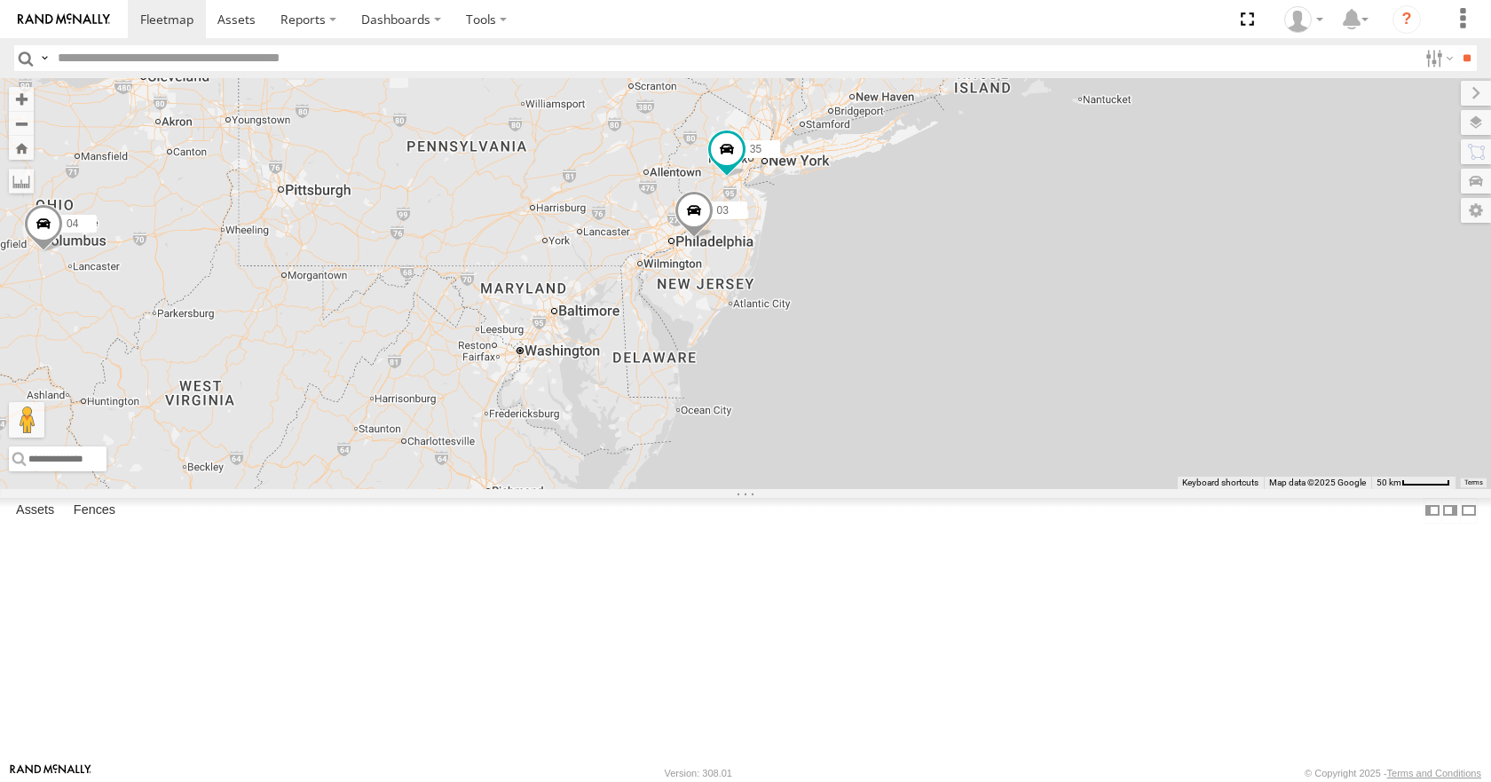
drag, startPoint x: 1233, startPoint y: 205, endPoint x: 1207, endPoint y: 215, distance: 27.5
click at [1207, 215] on div "35 08 04 11 03 14 3" at bounding box center [745, 283] width 1491 height 410
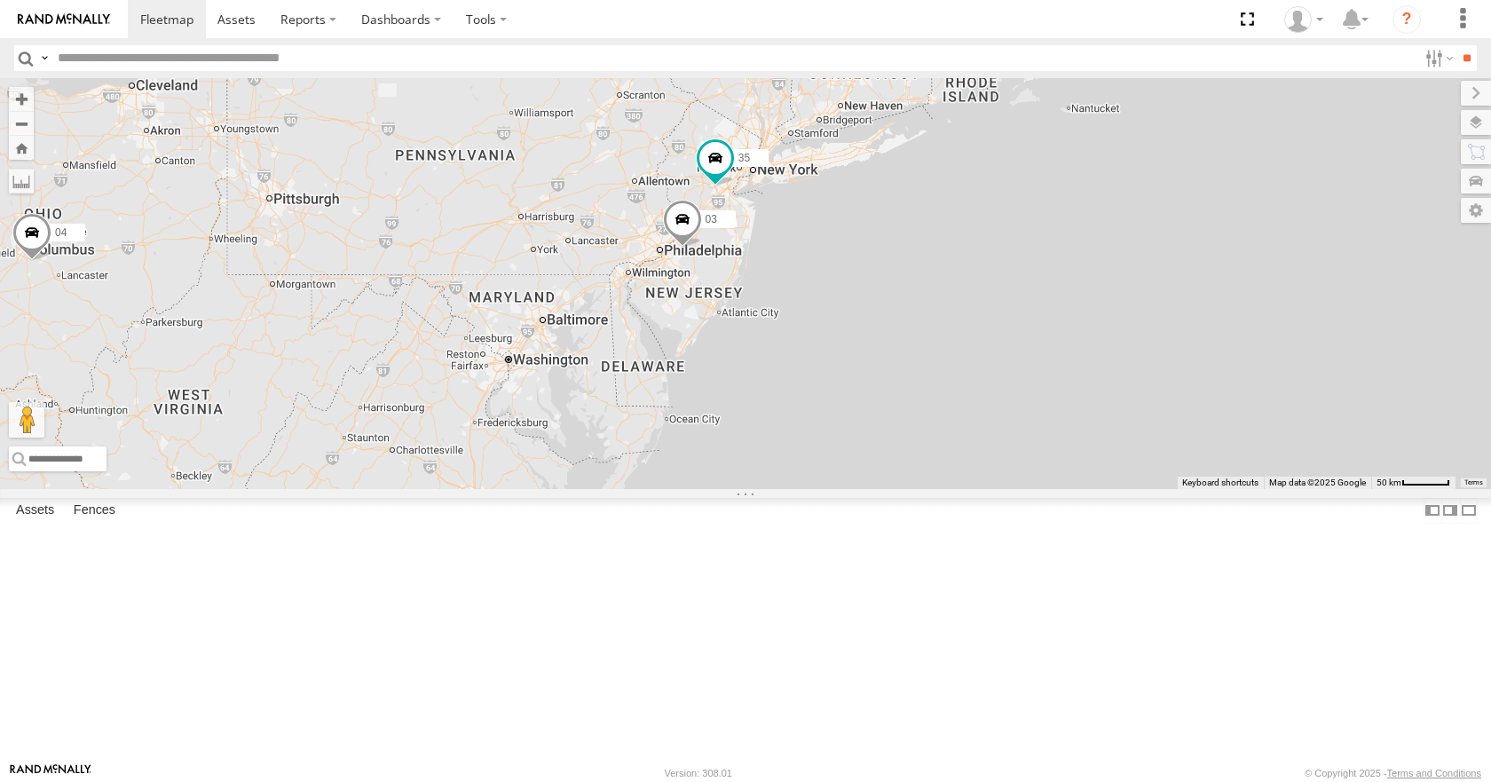
drag, startPoint x: 1205, startPoint y: 216, endPoint x: 1193, endPoint y: 225, distance: 14.6
click at [1193, 225] on div "35 08 04 11 03 14 3" at bounding box center [745, 283] width 1491 height 410
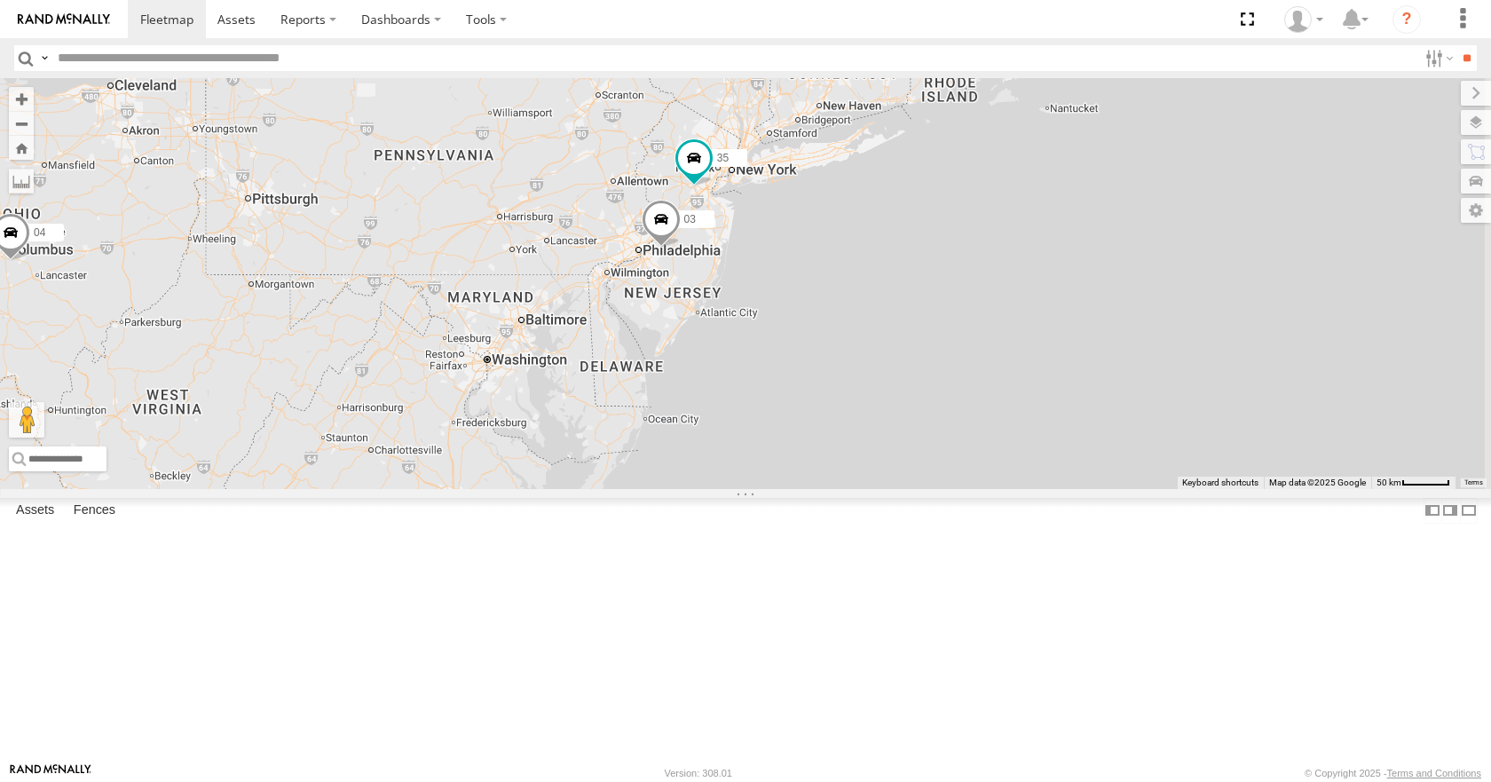
drag, startPoint x: 1189, startPoint y: 208, endPoint x: 1153, endPoint y: 208, distance: 36.4
click at [1153, 208] on div "35 08 04 11 03 14 3" at bounding box center [745, 283] width 1491 height 410
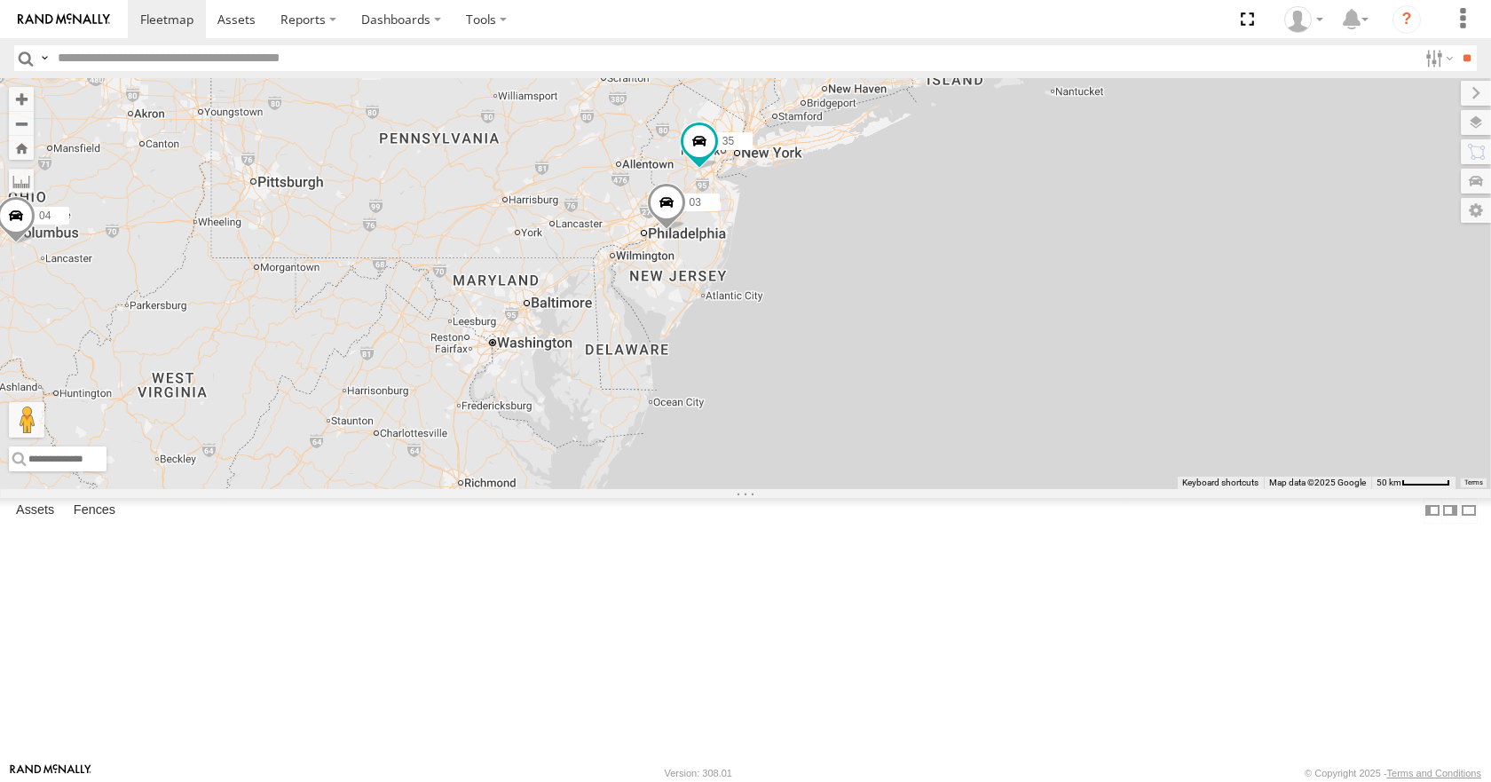
drag, startPoint x: 1168, startPoint y: 186, endPoint x: 1193, endPoint y: 164, distance: 32.7
click at [1193, 164] on div "35 08 04 11 03 14 3" at bounding box center [745, 283] width 1491 height 410
drag, startPoint x: 1085, startPoint y: 188, endPoint x: 1099, endPoint y: 186, distance: 14.4
click at [1099, 186] on div "35 08 04 11 03 14 3" at bounding box center [745, 283] width 1491 height 410
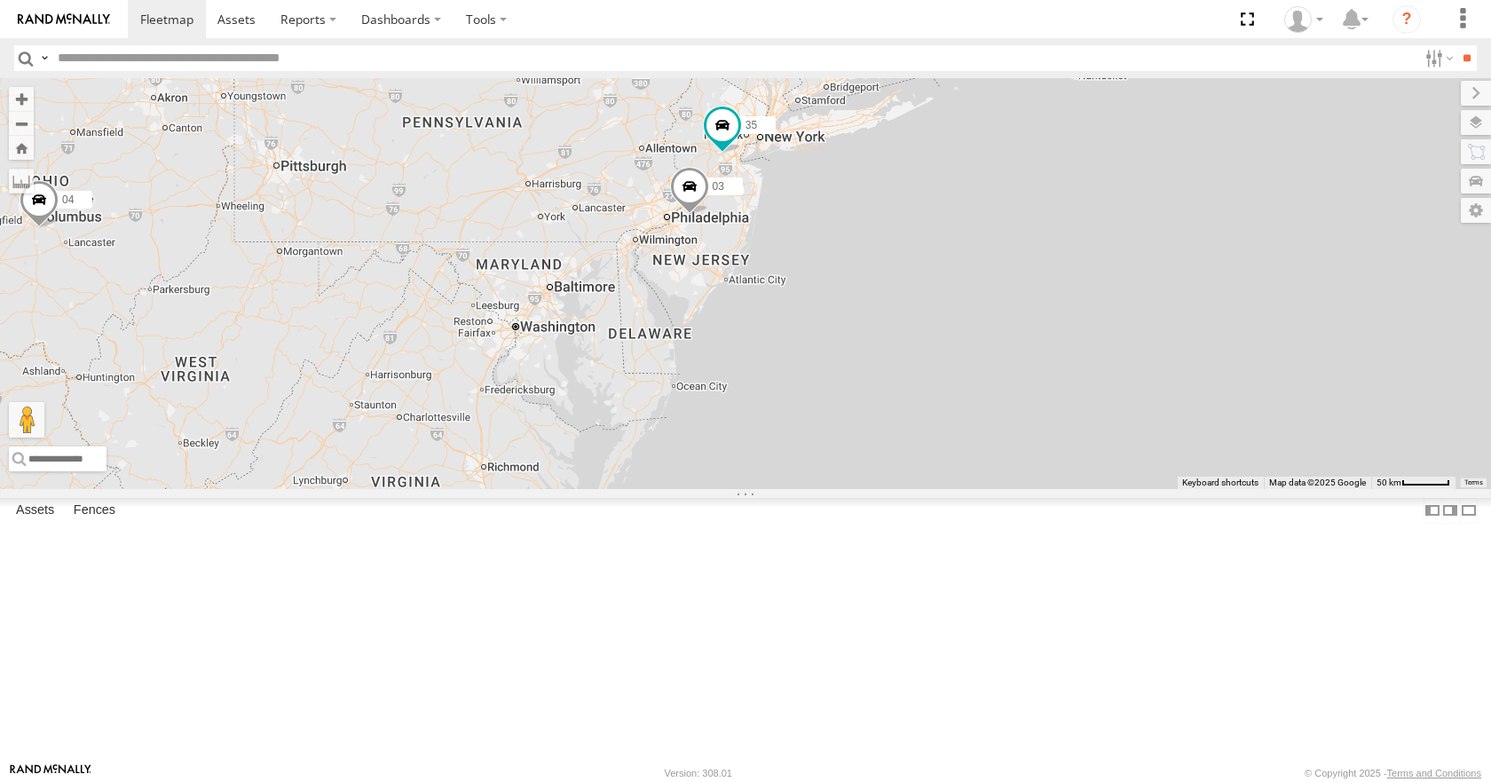
drag, startPoint x: 1110, startPoint y: 176, endPoint x: 1126, endPoint y: 162, distance: 21.4
click at [1126, 162] on div "35 08 04 11 03 14 3" at bounding box center [745, 283] width 1491 height 410
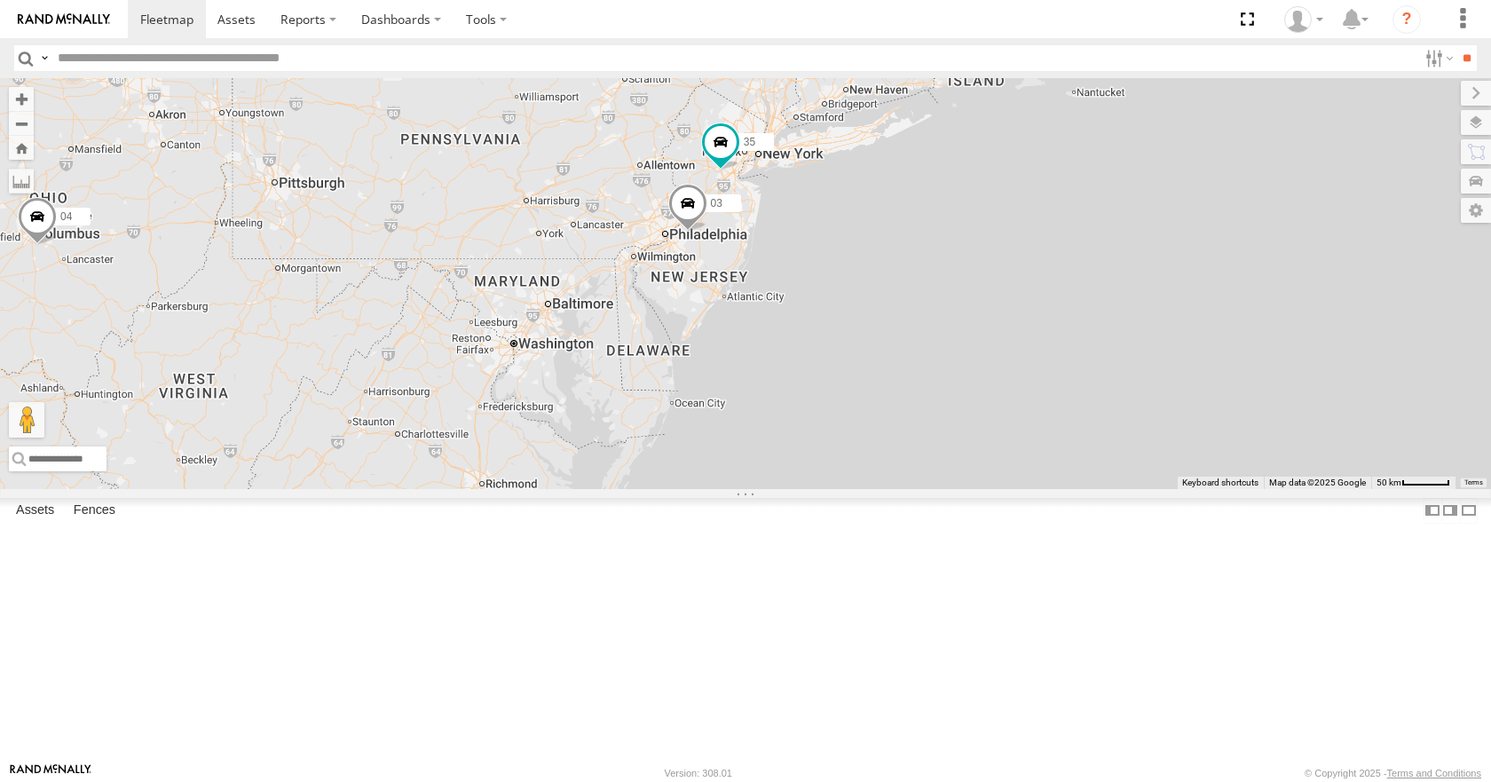
drag, startPoint x: 1122, startPoint y: 173, endPoint x: 1120, endPoint y: 192, distance: 18.7
click at [1120, 192] on div "35 08 04 11 03 14 3" at bounding box center [745, 283] width 1491 height 410
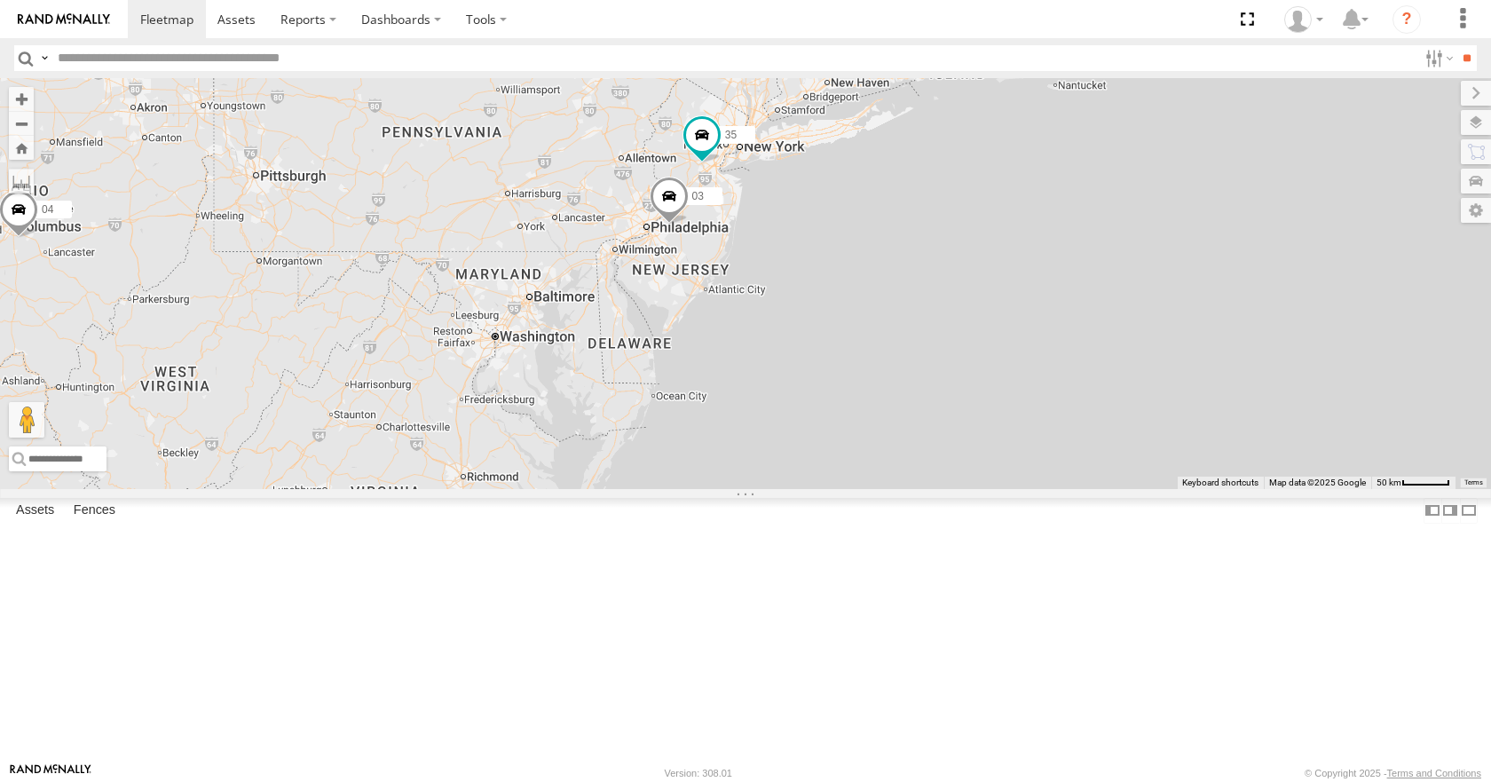
drag, startPoint x: 1095, startPoint y: 229, endPoint x: 1072, endPoint y: 220, distance: 24.7
click at [1072, 220] on div "35 08 04 11 03 14 3" at bounding box center [745, 283] width 1491 height 410
click at [1138, 91] on div "35 08 04 11 03 14 3" at bounding box center [745, 283] width 1491 height 410
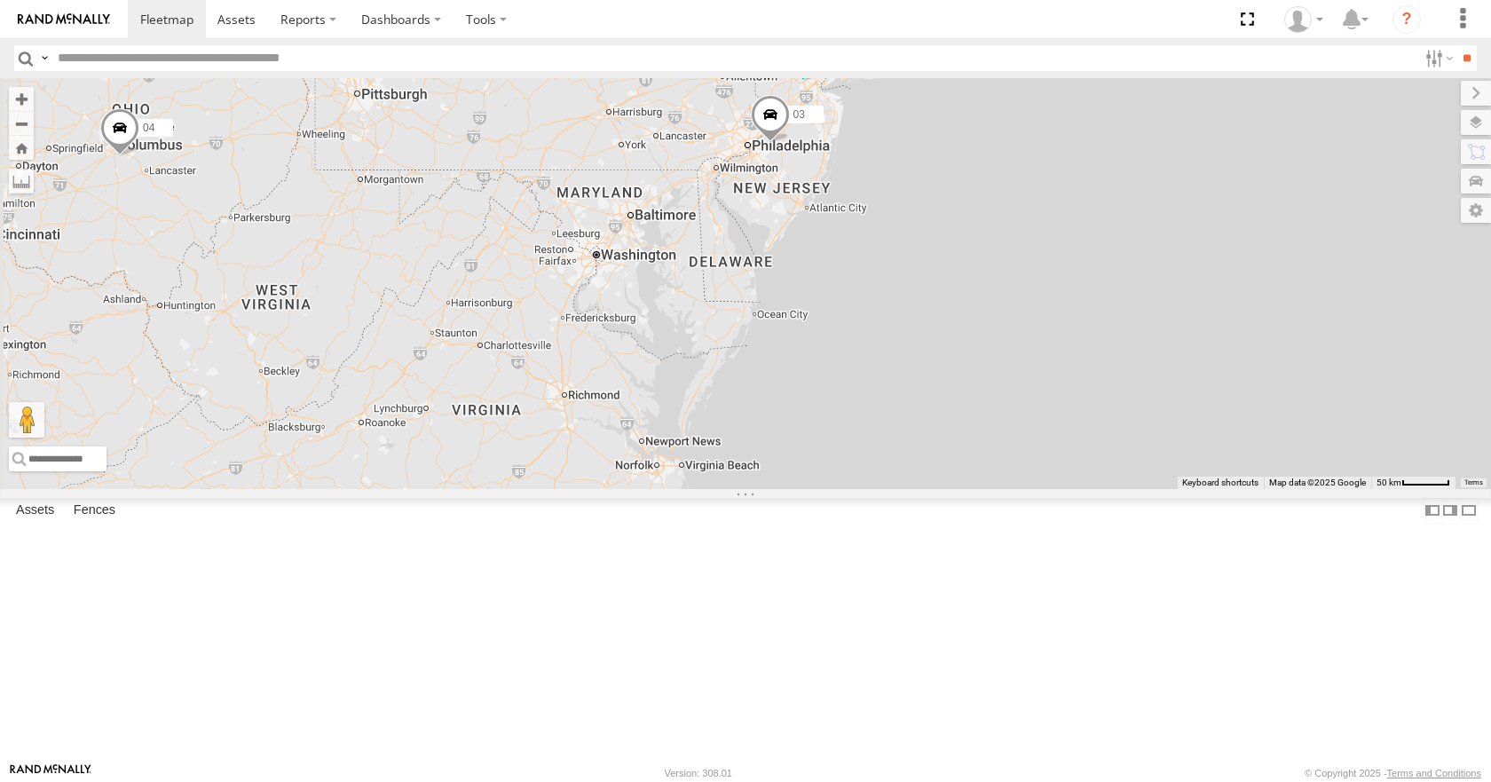
drag, startPoint x: 1005, startPoint y: 322, endPoint x: 1116, endPoint y: 228, distance: 145.5
click at [1116, 228] on div "35 08 04 11 03 14 3" at bounding box center [745, 283] width 1491 height 410
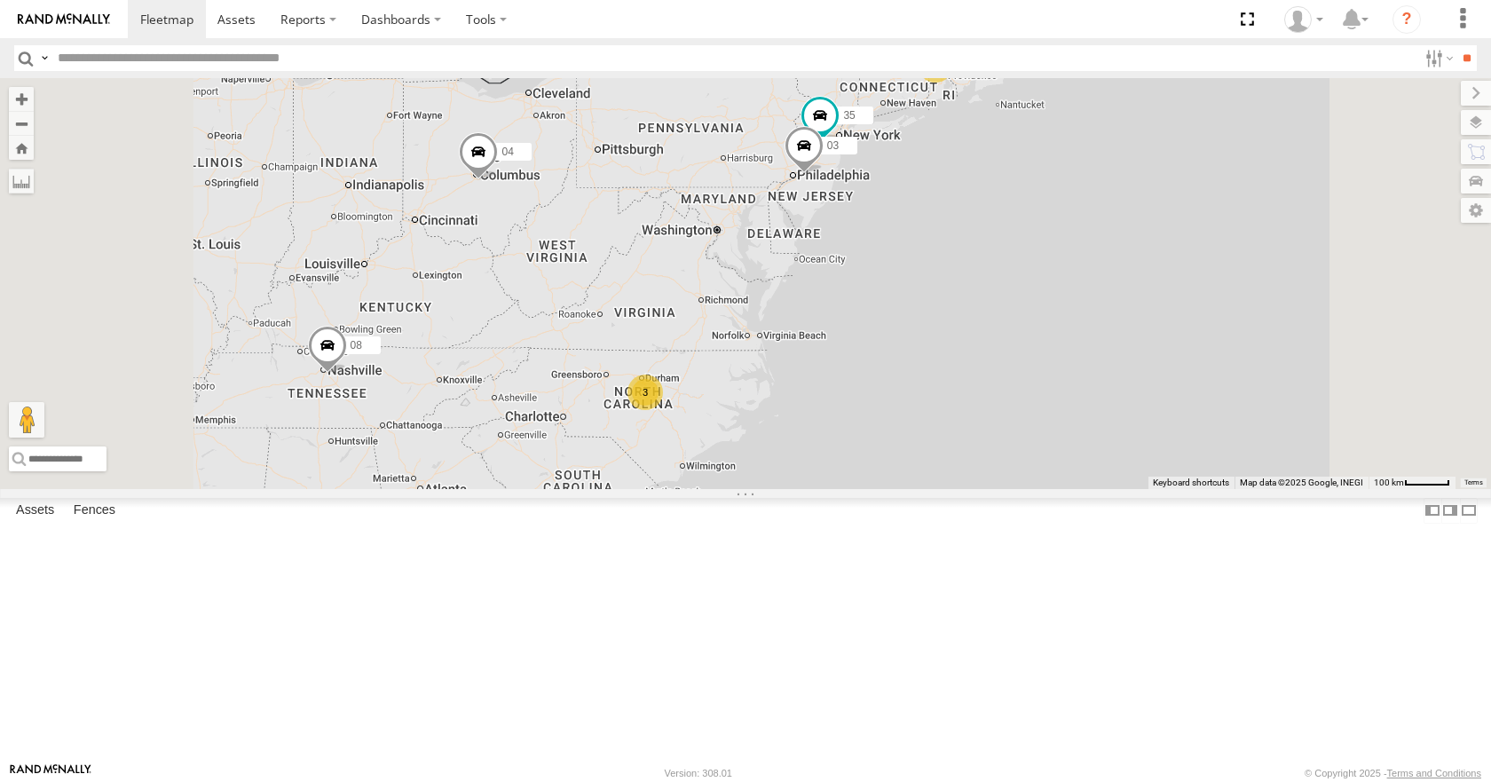
drag, startPoint x: 984, startPoint y: 415, endPoint x: 997, endPoint y: 412, distance: 12.9
click at [997, 412] on div "35 08 04 11 03 14 3" at bounding box center [745, 283] width 1491 height 410
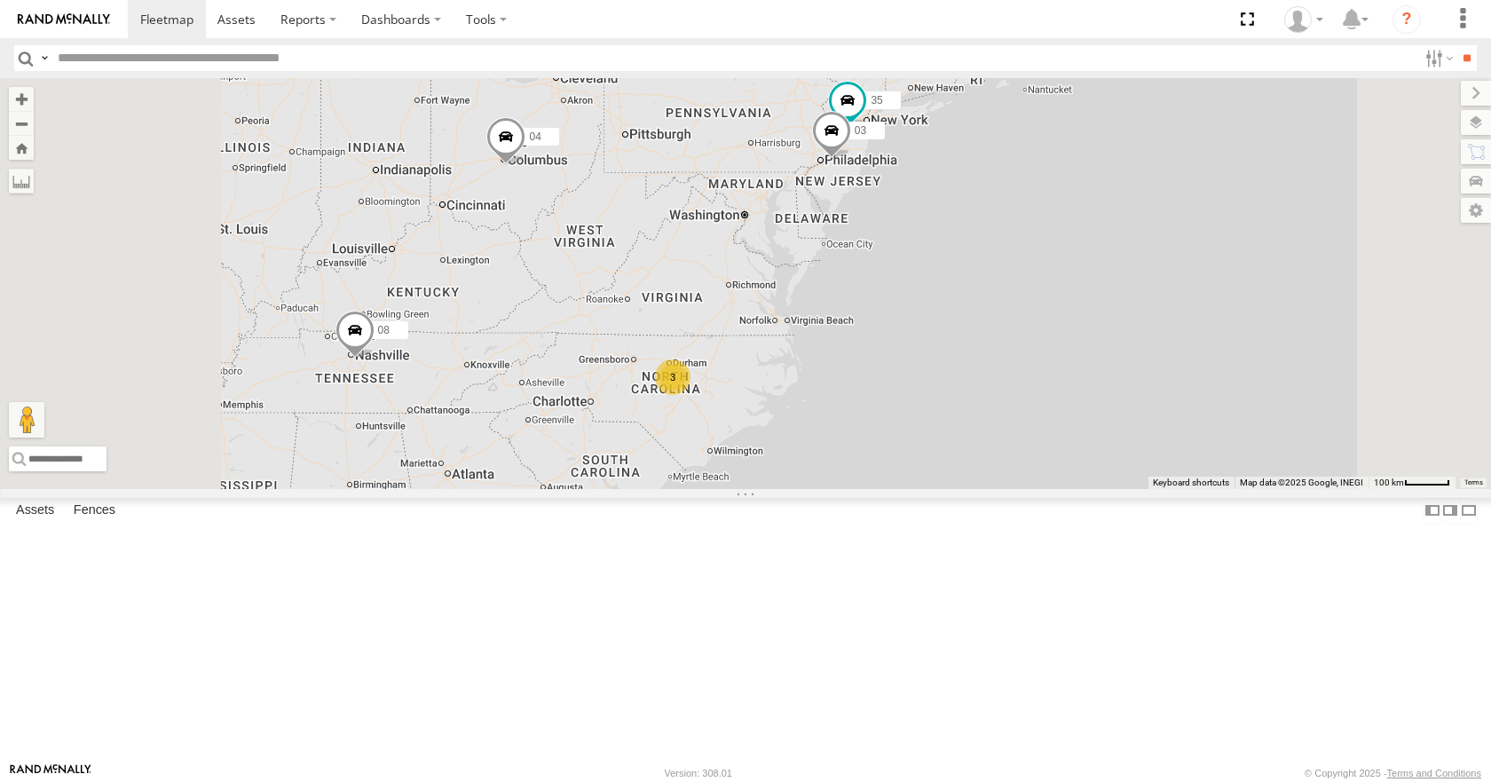
drag, startPoint x: 928, startPoint y: 375, endPoint x: 962, endPoint y: 356, distance: 38.5
click at [962, 356] on div "35 08 04 11 03 14 3" at bounding box center [745, 283] width 1491 height 410
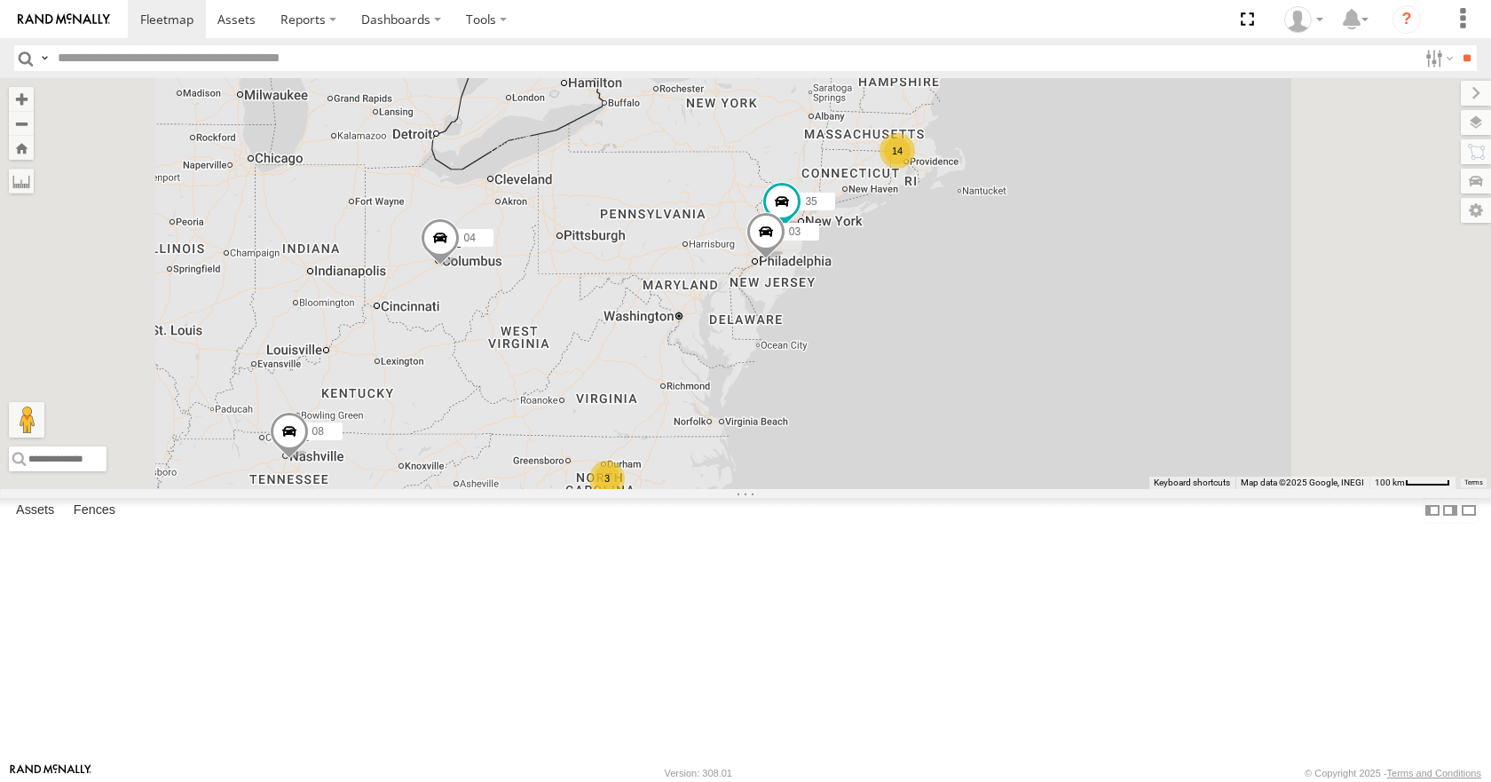
drag, startPoint x: 1097, startPoint y: 156, endPoint x: 1029, endPoint y: 259, distance: 123.6
click at [1029, 259] on div "35 08 04 11 03 14 3" at bounding box center [745, 283] width 1491 height 410
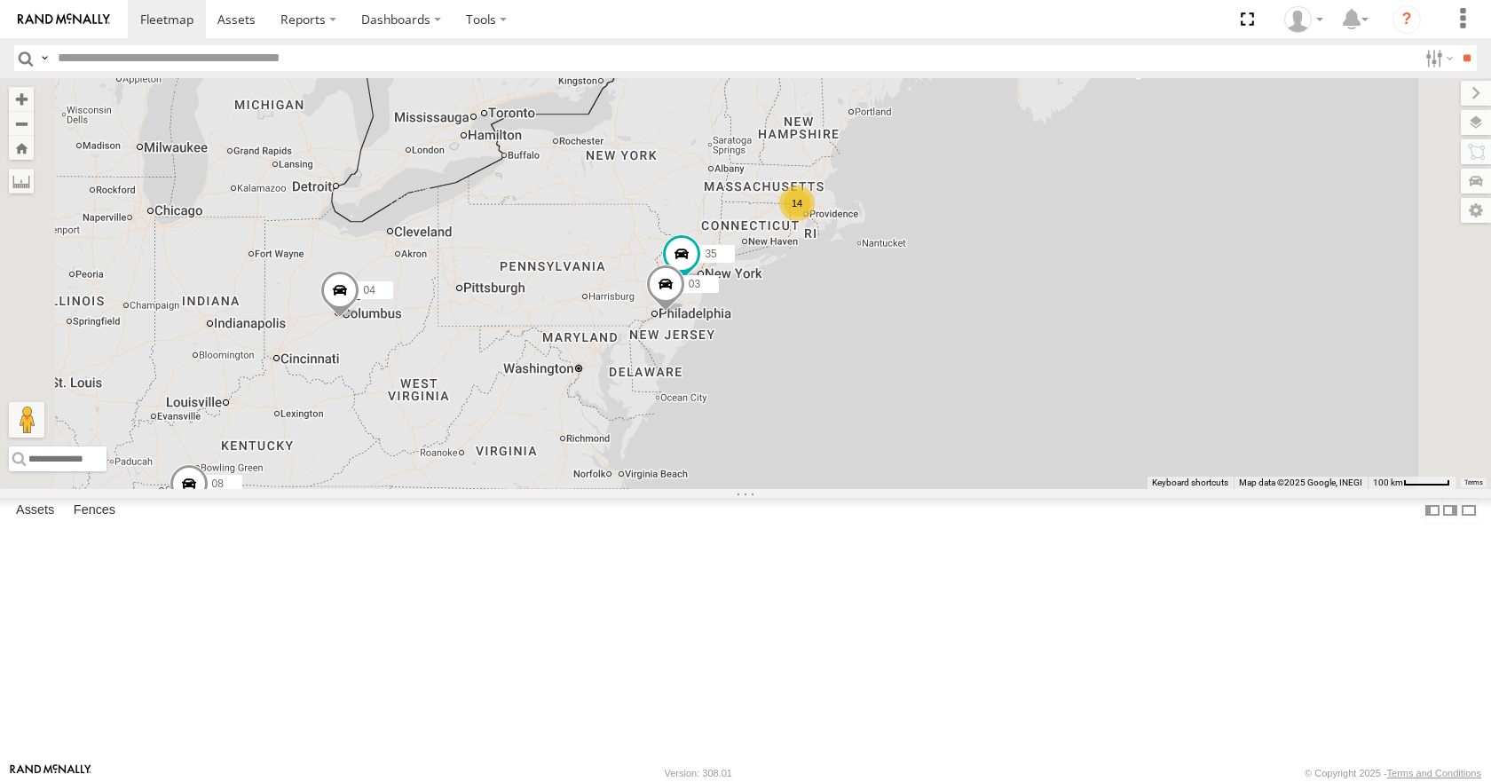
drag, startPoint x: 1050, startPoint y: 244, endPoint x: 952, endPoint y: 296, distance: 111.2
click at [952, 296] on div "35 08 04 11 03 14 3" at bounding box center [745, 283] width 1491 height 410
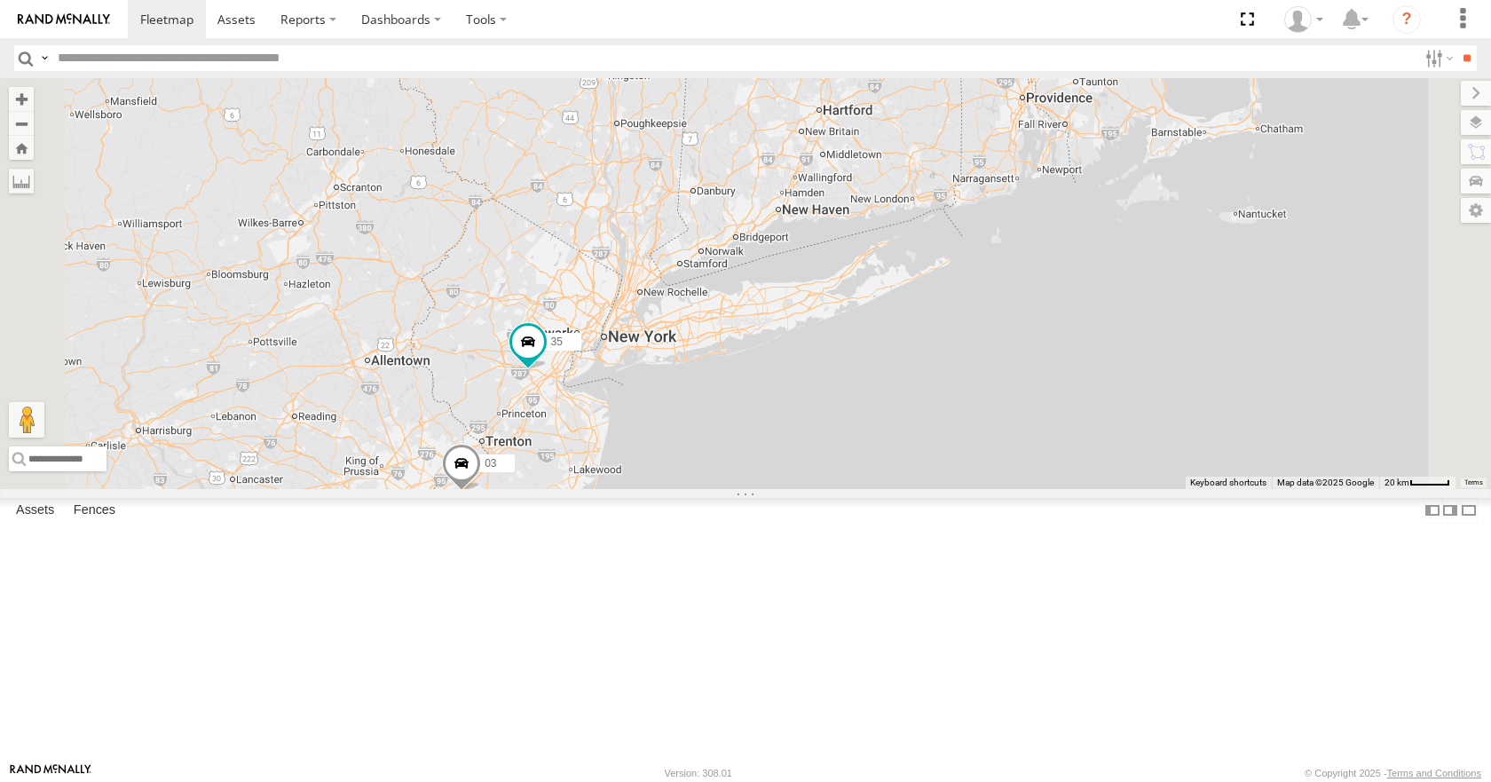
drag, startPoint x: 946, startPoint y: 360, endPoint x: 954, endPoint y: 355, distance: 9.6
click at [954, 355] on div "14 35 03" at bounding box center [745, 283] width 1491 height 410
drag, startPoint x: 954, startPoint y: 318, endPoint x: 963, endPoint y: 316, distance: 9.1
click at [963, 316] on div "14 35 03" at bounding box center [745, 283] width 1491 height 410
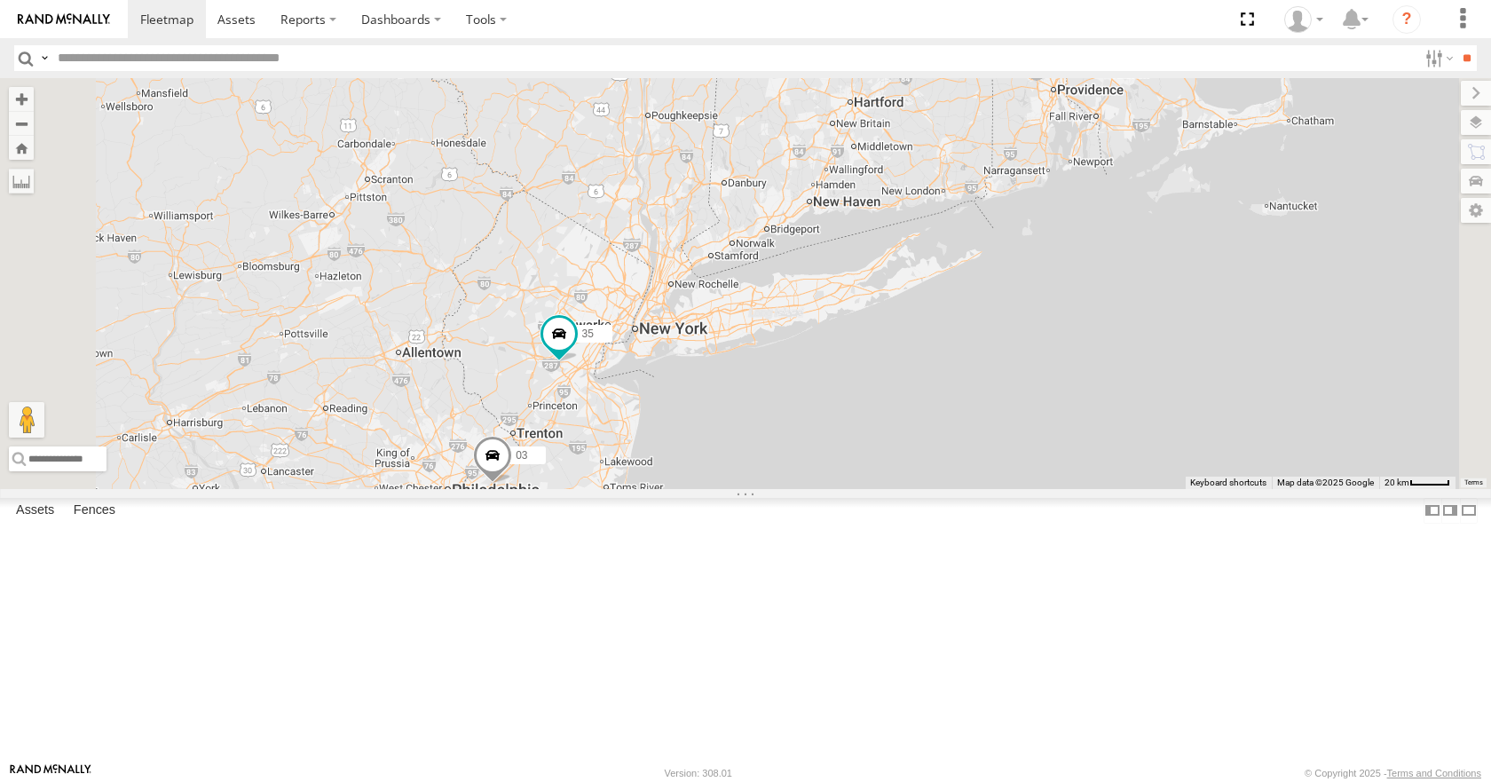
drag, startPoint x: 959, startPoint y: 305, endPoint x: 986, endPoint y: 295, distance: 29.5
click at [986, 295] on div "35 03 14" at bounding box center [745, 283] width 1491 height 410
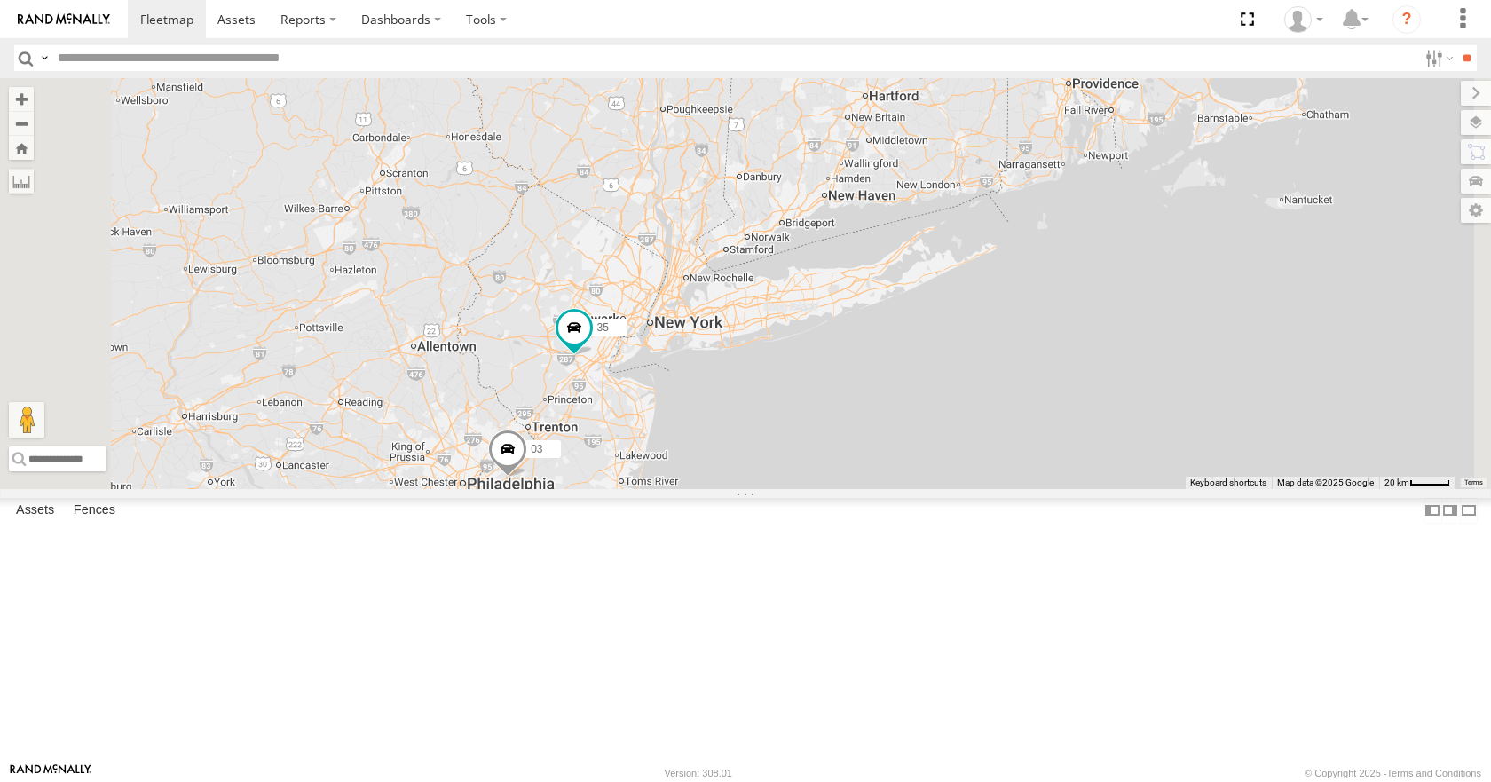
drag, startPoint x: 1077, startPoint y: 233, endPoint x: 1092, endPoint y: 225, distance: 17.1
click at [1092, 225] on div "35 03 14" at bounding box center [745, 283] width 1491 height 410
drag, startPoint x: 1115, startPoint y: 162, endPoint x: 1131, endPoint y: 162, distance: 16.0
click at [1131, 162] on div "35 03 14" at bounding box center [745, 283] width 1491 height 410
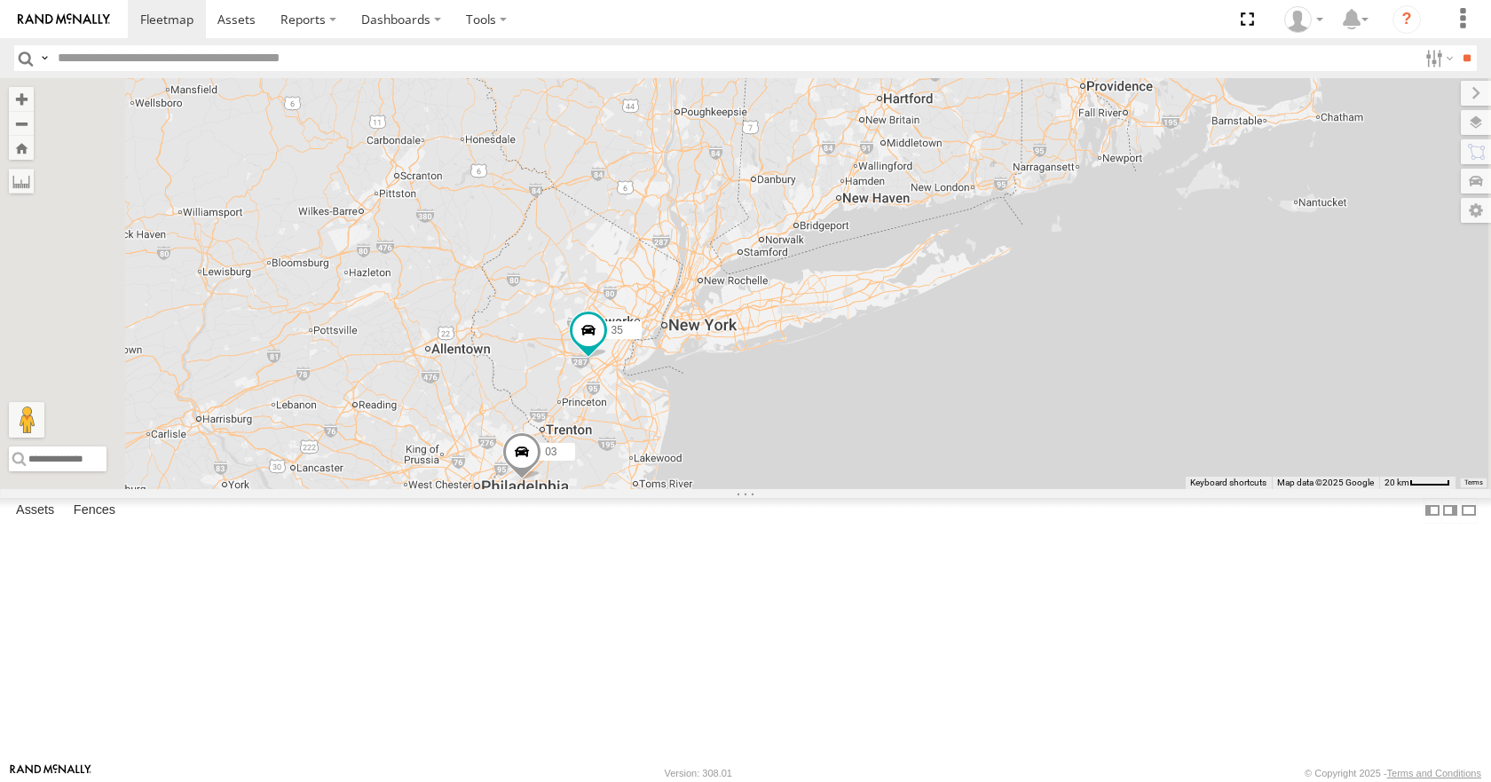
drag, startPoint x: 1127, startPoint y: 130, endPoint x: 1145, endPoint y: 115, distance: 23.3
click at [1128, 135] on div "35 03 14" at bounding box center [745, 283] width 1491 height 410
click at [1152, 95] on div "35 03 14" at bounding box center [745, 283] width 1491 height 410
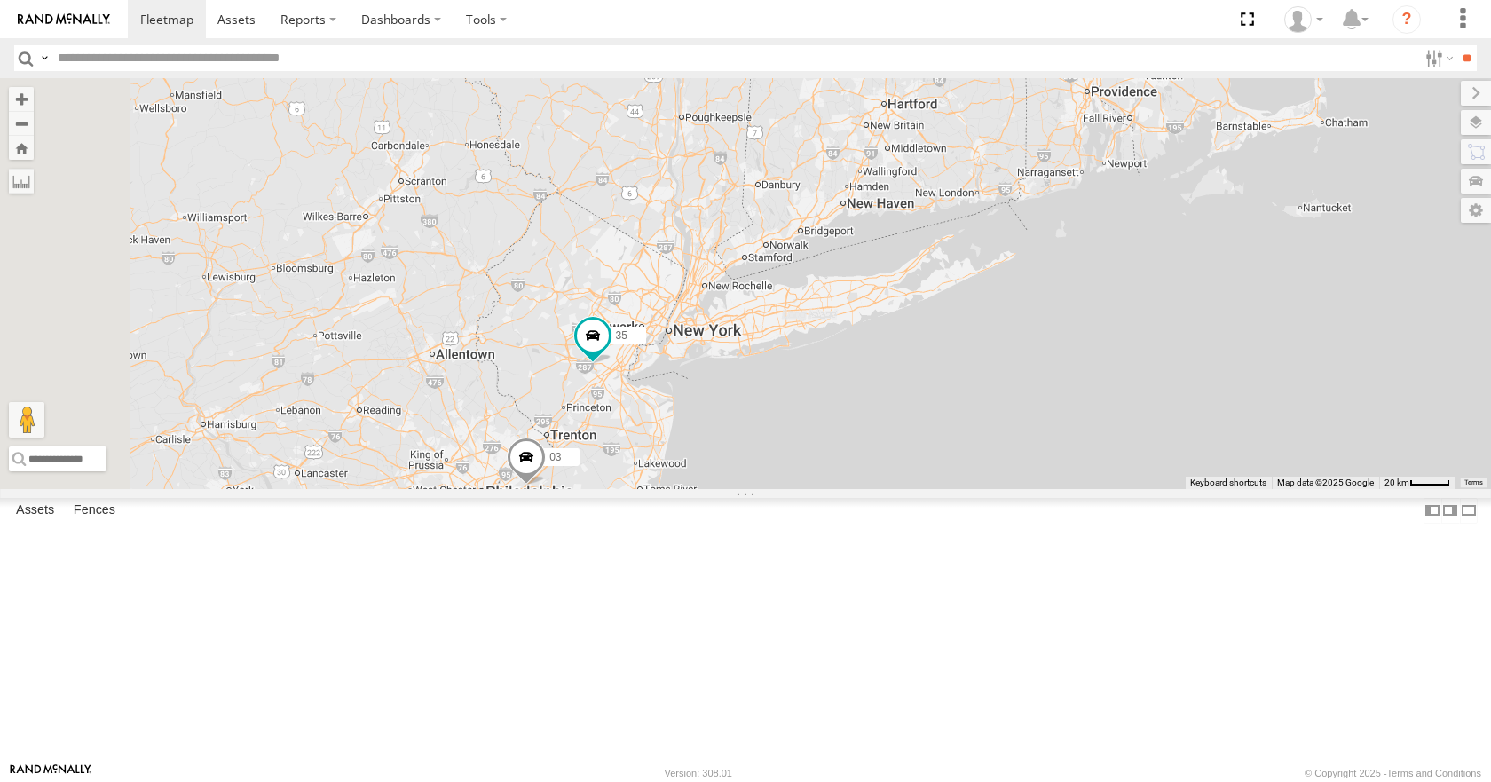
click at [1160, 121] on div "35 03 14" at bounding box center [745, 283] width 1491 height 410
click at [1156, 81] on div "35 03 14" at bounding box center [745, 283] width 1491 height 410
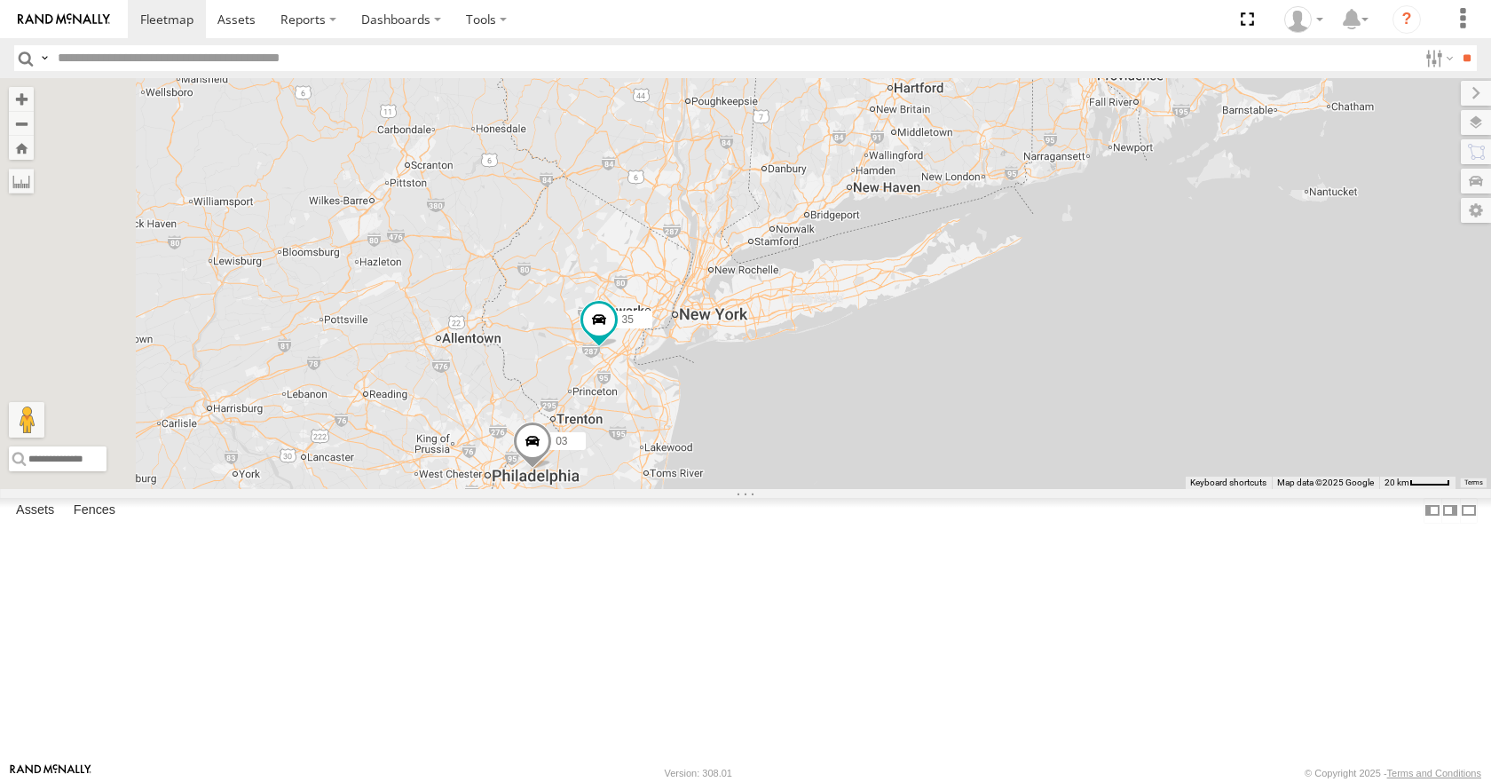
drag, startPoint x: 1152, startPoint y: 129, endPoint x: 1157, endPoint y: 110, distance: 19.2
click at [1157, 110] on div "35 03 14" at bounding box center [745, 283] width 1491 height 410
